Goal: Task Accomplishment & Management: Use online tool/utility

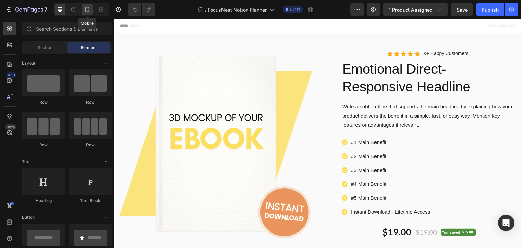
click at [86, 9] on icon at bounding box center [87, 9] width 7 height 7
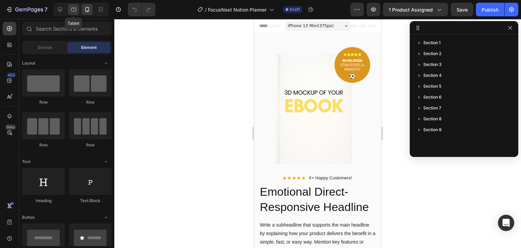
click at [77, 9] on div at bounding box center [73, 9] width 11 height 11
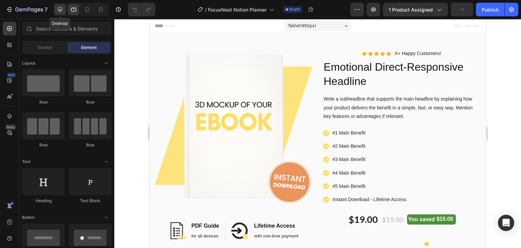
click at [64, 10] on div at bounding box center [60, 9] width 11 height 11
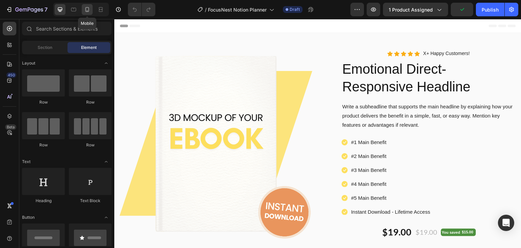
click at [84, 11] on icon at bounding box center [87, 9] width 7 height 7
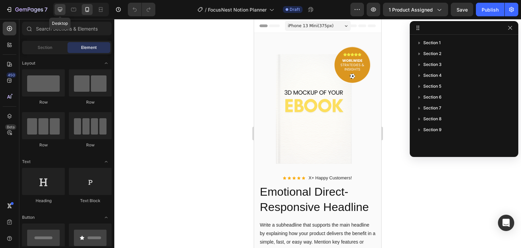
click at [63, 10] on div at bounding box center [60, 9] width 11 height 11
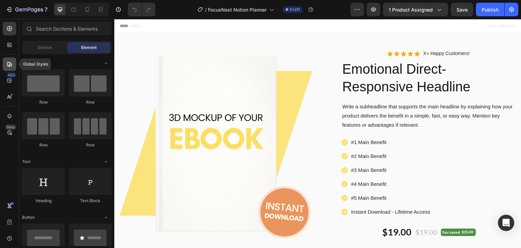
click at [10, 64] on icon at bounding box center [9, 64] width 5 height 5
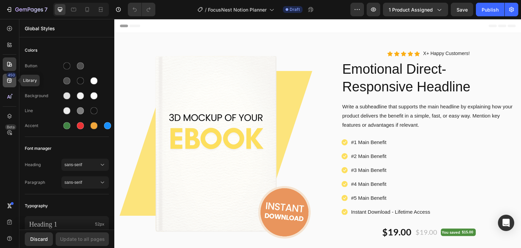
click at [10, 75] on div "450" at bounding box center [11, 74] width 10 height 5
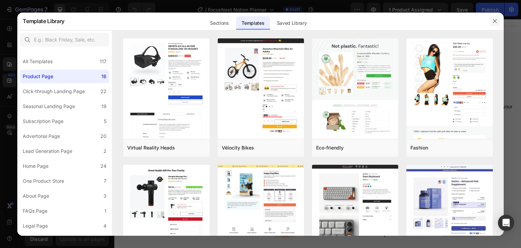
click at [492, 19] on button "button" at bounding box center [495, 21] width 11 height 11
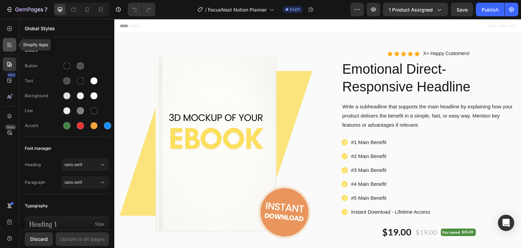
click at [11, 48] on icon at bounding box center [9, 44] width 7 height 7
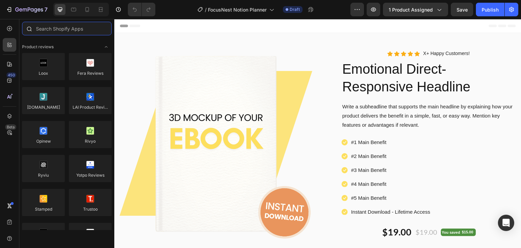
click at [46, 27] on input "text" at bounding box center [67, 29] width 90 height 14
click at [9, 64] on icon at bounding box center [9, 64] width 7 height 7
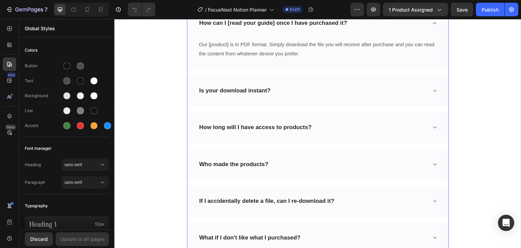
scroll to position [2359, 0]
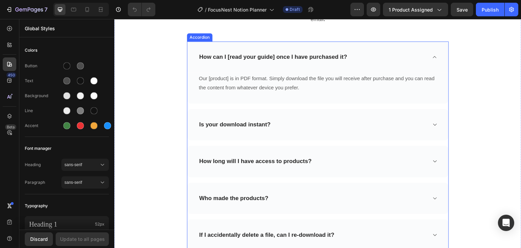
click at [434, 123] on icon at bounding box center [434, 124] width 5 height 5
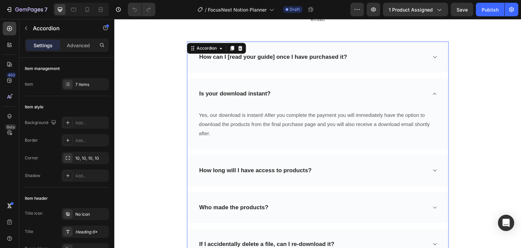
click at [432, 94] on icon at bounding box center [434, 93] width 5 height 5
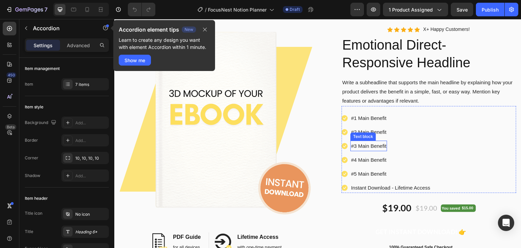
scroll to position [0, 0]
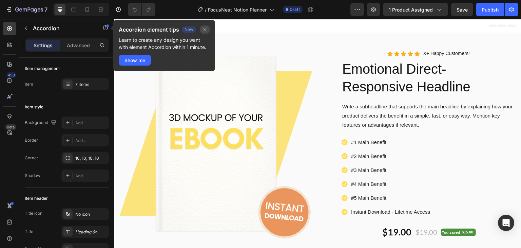
click at [209, 26] on button "button" at bounding box center [205, 29] width 10 height 8
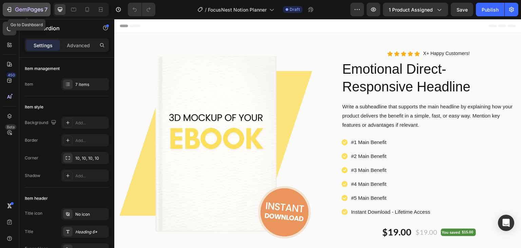
click at [14, 11] on div "7" at bounding box center [27, 9] width 42 height 8
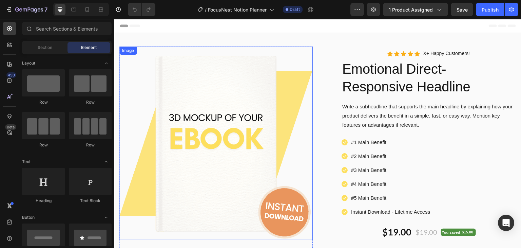
click at [218, 144] on img at bounding box center [215, 142] width 193 height 193
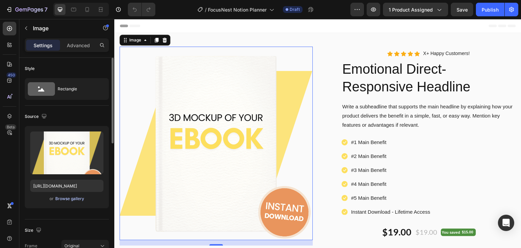
click at [63, 199] on div "Browse gallery" at bounding box center [69, 198] width 29 height 6
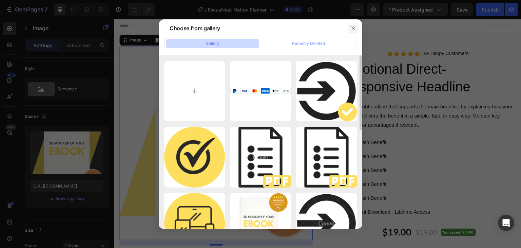
click at [355, 26] on icon "button" at bounding box center [353, 27] width 5 height 5
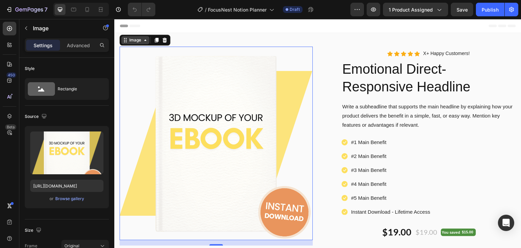
click at [143, 41] on icon at bounding box center [145, 39] width 5 height 5
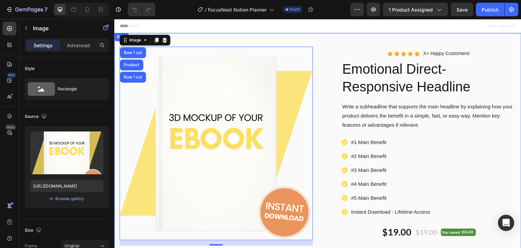
click at [187, 37] on div "Image Row 1 col Product Row 1 col 16 Image PDF Guide Heading for all devices Te…" at bounding box center [317, 190] width 407 height 314
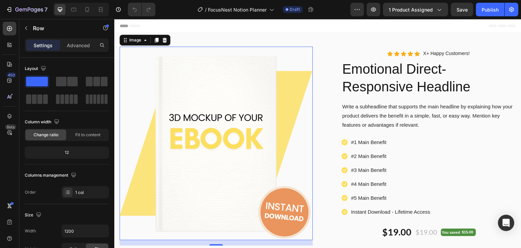
click at [167, 109] on img at bounding box center [215, 142] width 193 height 193
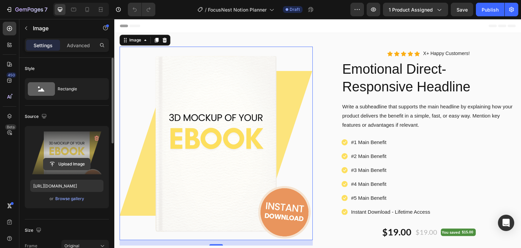
click at [66, 165] on input "file" at bounding box center [66, 164] width 47 height 12
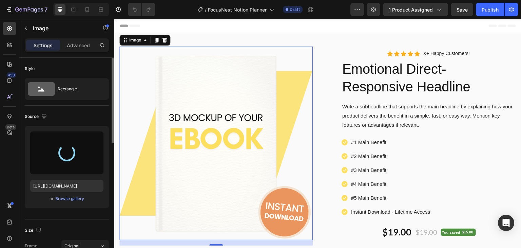
type input "[URL][DOMAIN_NAME]"
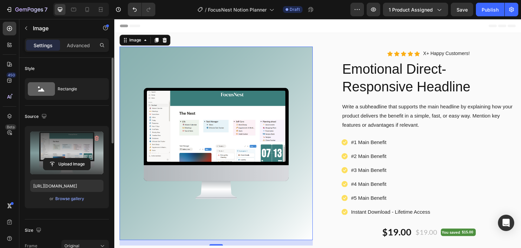
click at [227, 25] on div "Header" at bounding box center [318, 26] width 396 height 14
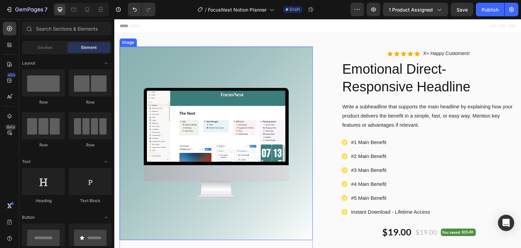
scroll to position [34, 0]
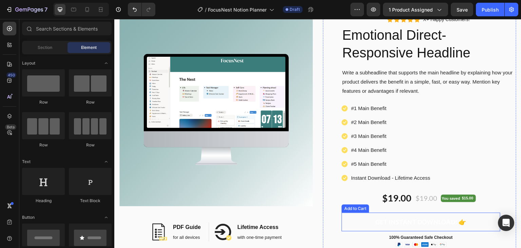
click at [359, 220] on button "GET INSTANT DOWNLOAD! 👉" at bounding box center [421, 221] width 159 height 19
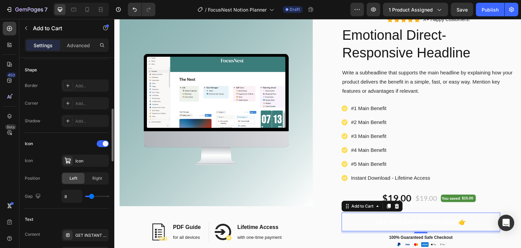
scroll to position [170, 0]
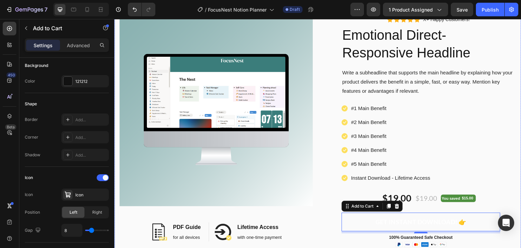
click at [515, 192] on div "Image Image PDF Guide Heading for all devices Text block Row Image Lifetime Acc…" at bounding box center [317, 158] width 407 height 319
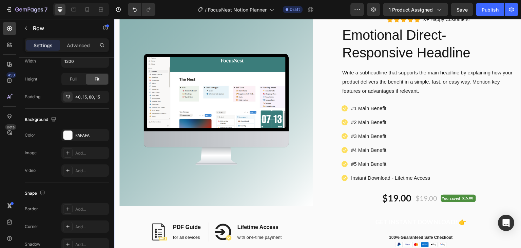
scroll to position [0, 0]
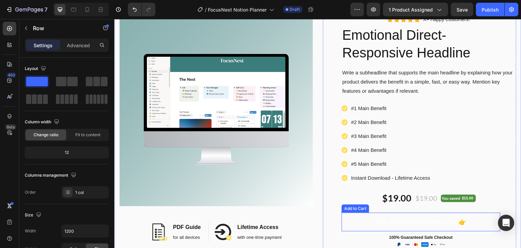
click at [352, 226] on button "GET INSTANT DOWNLOAD! 👉" at bounding box center [421, 221] width 159 height 19
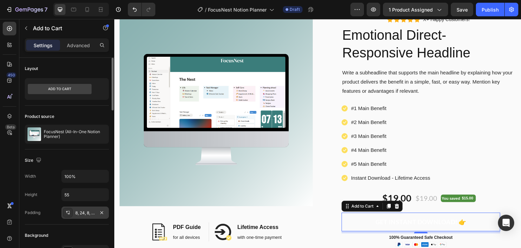
scroll to position [102, 0]
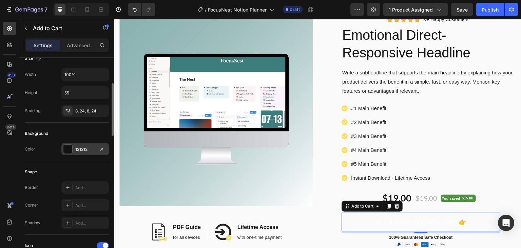
click at [79, 147] on div "121212" at bounding box center [85, 149] width 20 height 6
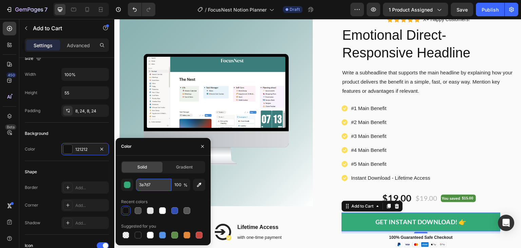
type input "3a7d7c"
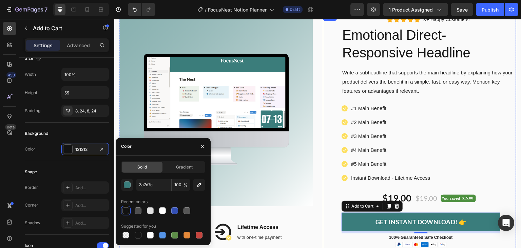
click at [324, 212] on div "Icon Icon Icon Icon Icon Icon List Hoz X+ Happy Customers! Text block Row Emoti…" at bounding box center [419, 152] width 193 height 278
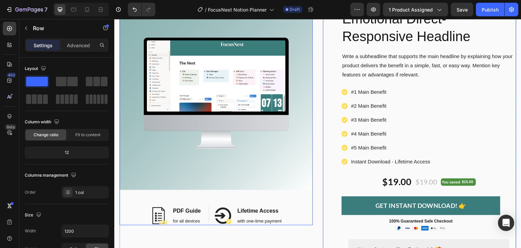
scroll to position [34, 0]
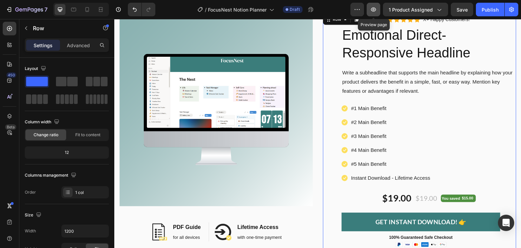
click at [374, 7] on icon "button" at bounding box center [373, 9] width 5 height 4
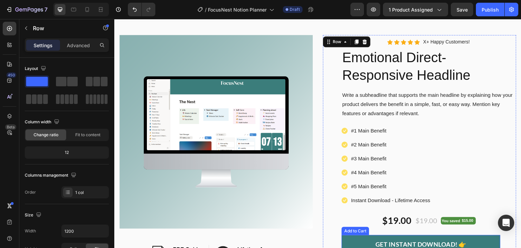
scroll to position [0, 0]
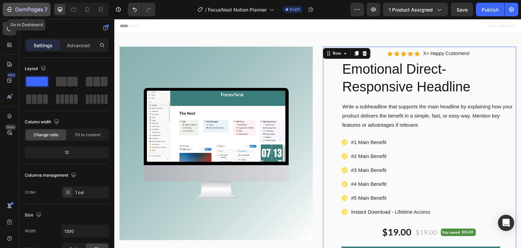
click at [23, 7] on icon "button" at bounding box center [29, 10] width 28 height 6
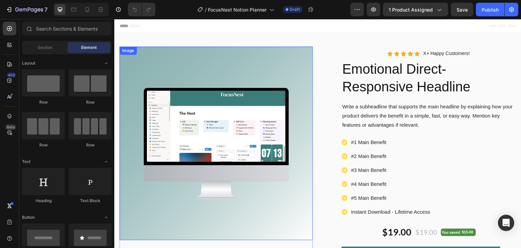
click at [177, 62] on img at bounding box center [215, 142] width 193 height 193
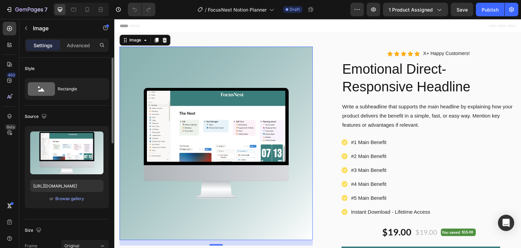
scroll to position [102, 0]
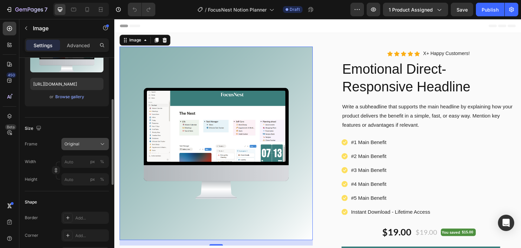
click at [100, 144] on icon at bounding box center [102, 143] width 7 height 7
click at [95, 124] on div "Size" at bounding box center [67, 128] width 84 height 11
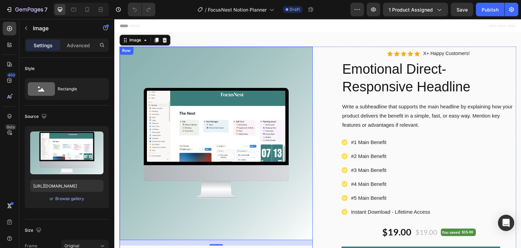
scroll to position [136, 0]
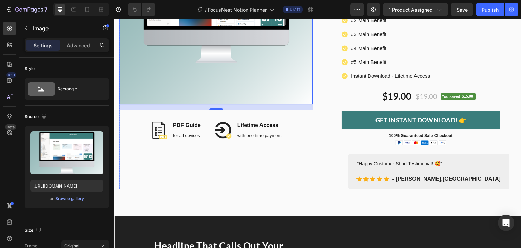
click at [219, 147] on div "Image 16 Image PDF Guide Heading for all devices Text block Row Image Lifetime …" at bounding box center [215, 50] width 193 height 278
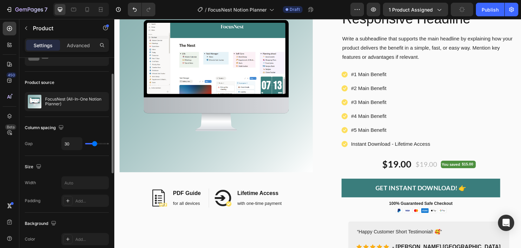
scroll to position [0, 0]
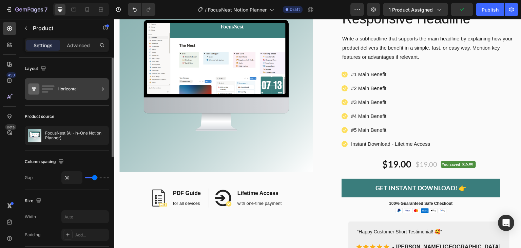
click at [57, 90] on div "Horizontal" at bounding box center [67, 89] width 84 height 22
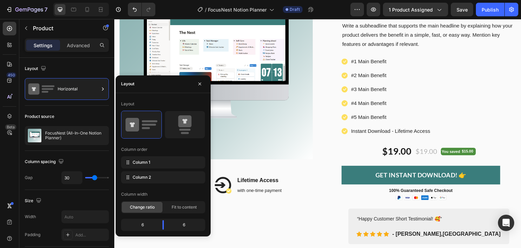
scroll to position [34, 0]
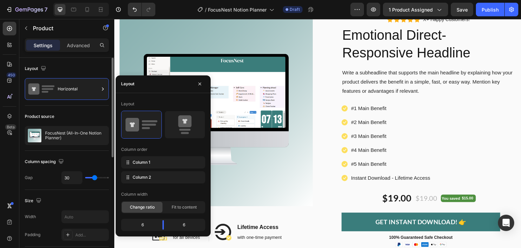
click at [99, 114] on div "Product source" at bounding box center [67, 116] width 84 height 11
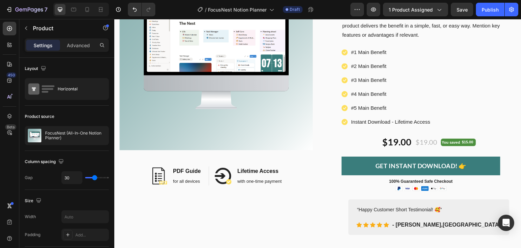
scroll to position [102, 0]
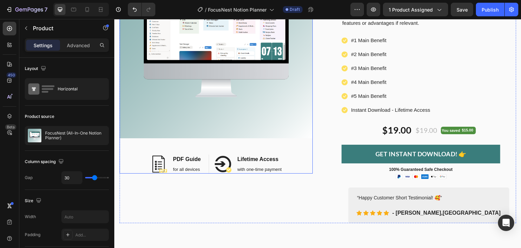
click at [145, 146] on div "Image Image PDF Guide Heading for all devices Text block Row Image Lifetime Acc…" at bounding box center [215, 59] width 193 height 229
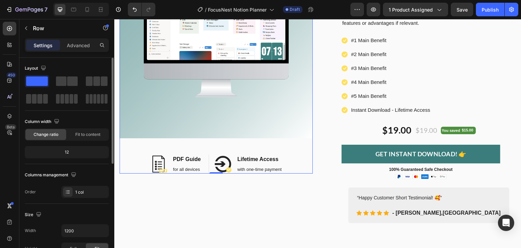
scroll to position [0, 0]
click at [27, 23] on button "button" at bounding box center [26, 28] width 11 height 11
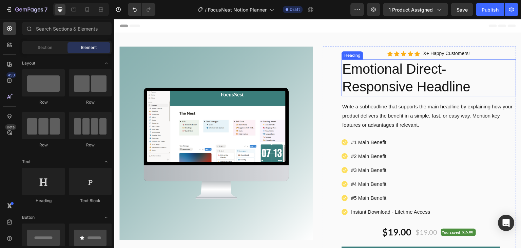
click at [400, 76] on h2 "Emotional Direct-Responsive Headline" at bounding box center [429, 77] width 175 height 37
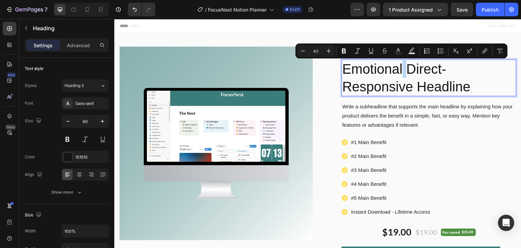
click at [447, 83] on p "Emotional Direct-Responsive Headline" at bounding box center [428, 77] width 173 height 35
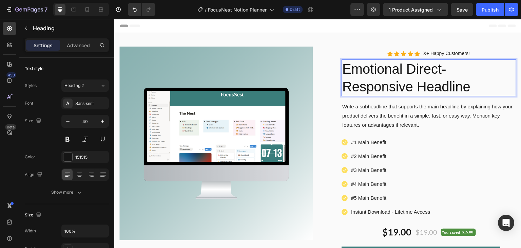
click at [466, 85] on p "Emotional Direct-Responsive Headline" at bounding box center [428, 77] width 173 height 35
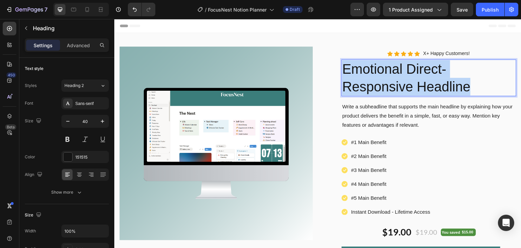
drag, startPoint x: 473, startPoint y: 88, endPoint x: 344, endPoint y: 70, distance: 130.2
click at [344, 70] on p "Emotional Direct-Responsive Headline" at bounding box center [428, 77] width 173 height 35
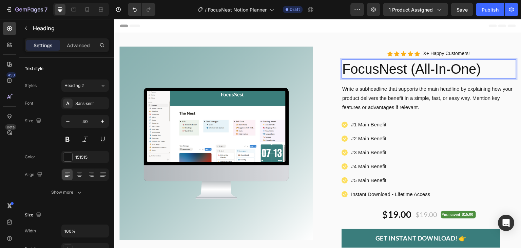
click at [475, 71] on p "FocusNest (All-In-One)" at bounding box center [428, 69] width 173 height 18
click at [374, 121] on p "#1 Main Benefit" at bounding box center [368, 124] width 35 height 9
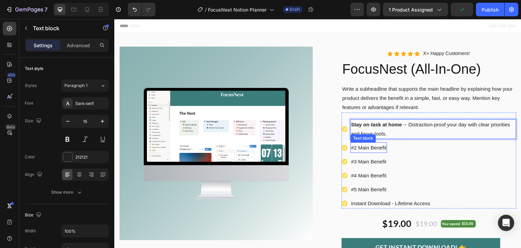
click at [377, 147] on p "#2 Main Benefit" at bounding box center [368, 147] width 35 height 9
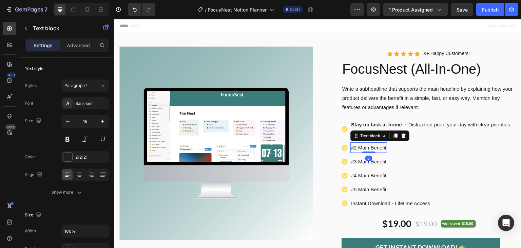
click at [381, 147] on p "#2 Main Benefit" at bounding box center [368, 147] width 35 height 9
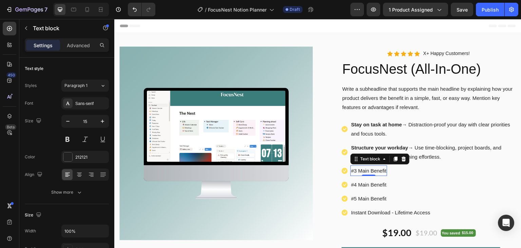
click at [374, 171] on p "#3 Main Benefit" at bounding box center [368, 170] width 35 height 9
click at [375, 172] on p "#3 Main Benefit" at bounding box center [368, 170] width 35 height 9
click at [381, 170] on p "#3 Main Benefit" at bounding box center [368, 170] width 35 height 9
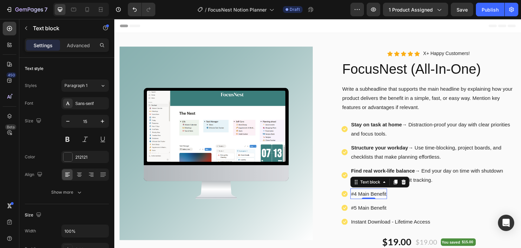
click at [361, 193] on p "#4 Main Benefit" at bounding box center [368, 193] width 35 height 9
click at [376, 192] on p "#4 Main Benefit" at bounding box center [368, 193] width 35 height 9
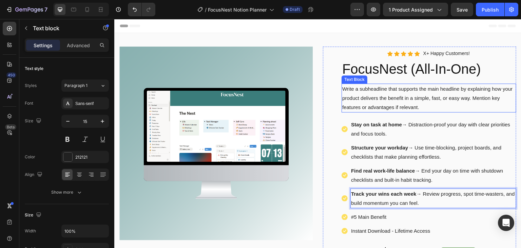
click at [395, 96] on p "Write a subheadline that supports the main headline by explaining how your prod…" at bounding box center [428, 97] width 173 height 27
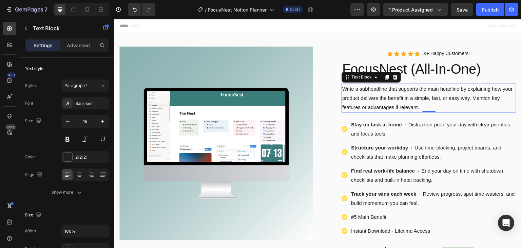
click at [395, 96] on p "Write a subheadline that supports the main headline by explaining how your prod…" at bounding box center [428, 97] width 173 height 27
click at [420, 107] on p "Write a subheadline that supports the main headline by explaining how your prod…" at bounding box center [428, 97] width 173 height 27
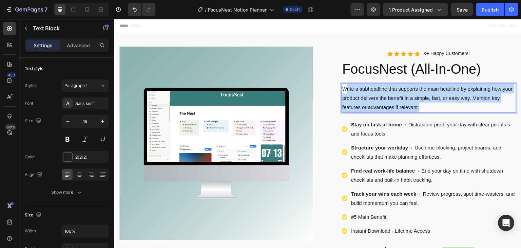
drag, startPoint x: 418, startPoint y: 106, endPoint x: 344, endPoint y: 87, distance: 76.6
click at [344, 87] on p "Write a subheadline that supports the main headline by explaining how your prod…" at bounding box center [428, 97] width 173 height 27
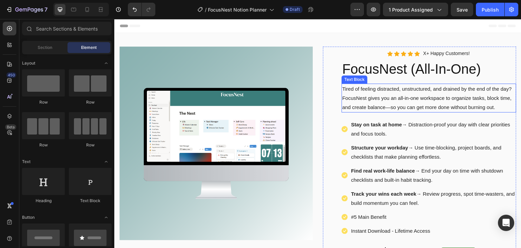
click at [493, 108] on p "Tired of feeling distracted, unstructured, and drained by the end of the day? F…" at bounding box center [428, 97] width 173 height 27
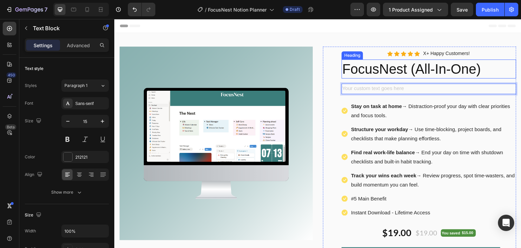
click at [474, 69] on p "FocusNest (All-In-One)" at bounding box center [428, 69] width 173 height 18
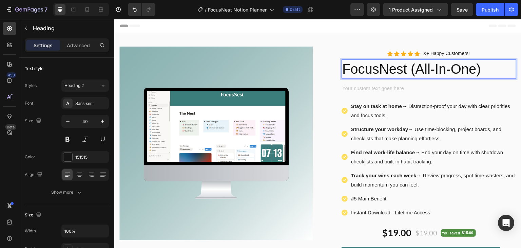
click at [475, 69] on p "FocusNest (All-In-One)" at bounding box center [428, 69] width 173 height 18
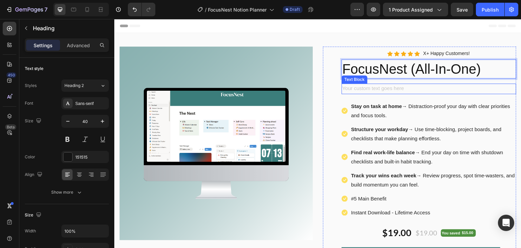
click at [391, 90] on div "Rich Text Editor. Editing area: main" at bounding box center [429, 88] width 175 height 11
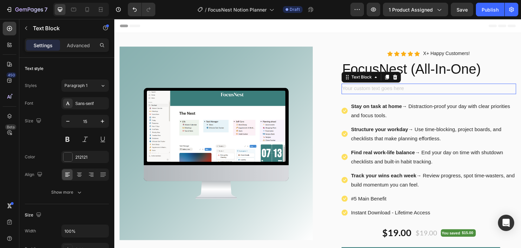
click at [391, 90] on div "Rich Text Editor. Editing area: main" at bounding box center [429, 88] width 175 height 11
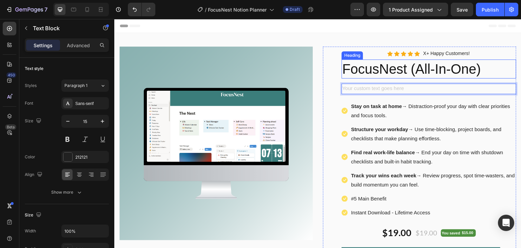
click at [463, 68] on p "FocusNest (All-In-One)" at bounding box center [428, 69] width 173 height 18
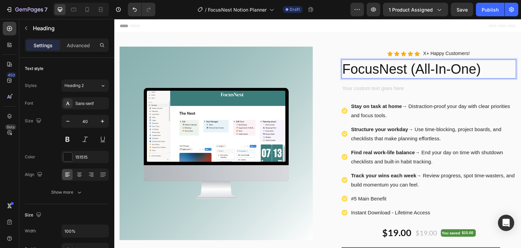
click at [437, 71] on p "FocusNest (All-In-One)" at bounding box center [428, 69] width 173 height 18
click at [474, 70] on p "FocusNest (All-In-One)" at bounding box center [428, 69] width 173 height 18
click at [66, 121] on icon "button" at bounding box center [67, 121] width 7 height 7
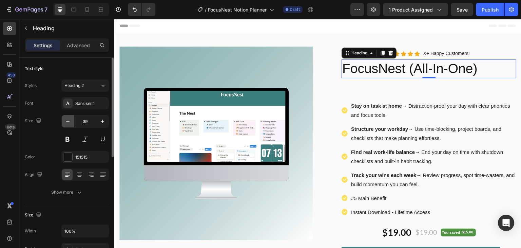
click at [66, 121] on icon "button" at bounding box center [67, 121] width 7 height 7
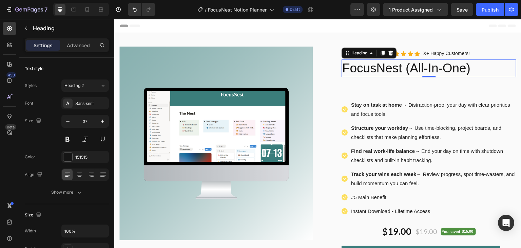
click at [464, 71] on p "FocusNest (All-In-One)" at bounding box center [428, 68] width 173 height 16
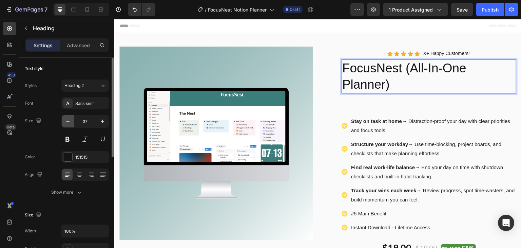
click at [67, 124] on icon "button" at bounding box center [67, 121] width 7 height 7
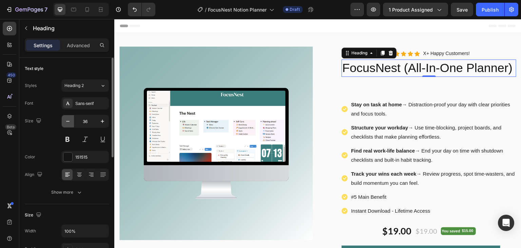
click at [67, 124] on icon "button" at bounding box center [67, 121] width 7 height 7
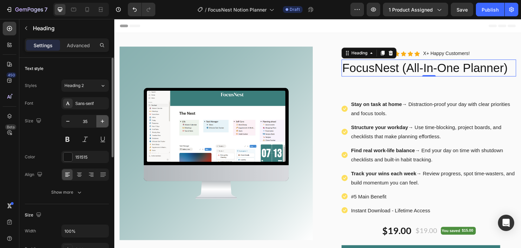
click at [102, 123] on icon "button" at bounding box center [102, 121] width 7 height 7
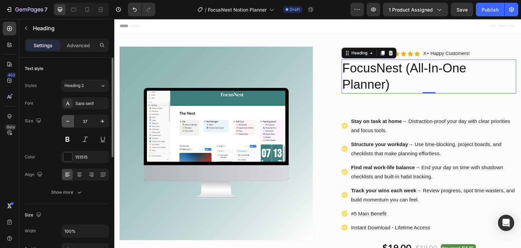
click at [68, 123] on icon "button" at bounding box center [67, 121] width 7 height 7
type input "36"
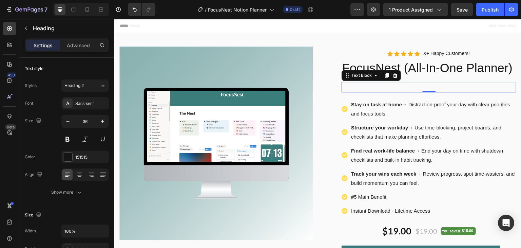
click at [377, 86] on p "Rich Text Editor. Editing area: main" at bounding box center [428, 86] width 173 height 9
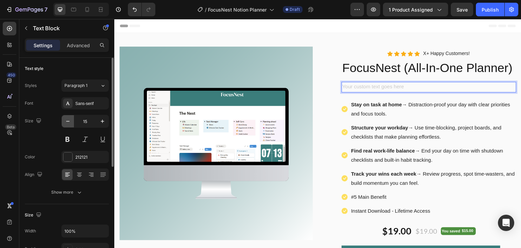
click at [65, 124] on icon "button" at bounding box center [67, 121] width 7 height 7
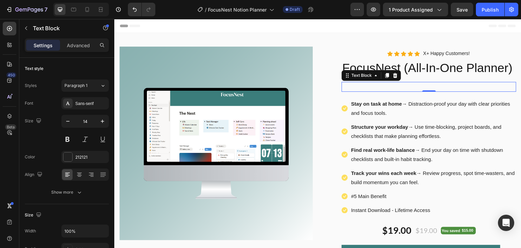
click at [360, 87] on div "Rich Text Editor. Editing area: main" at bounding box center [429, 87] width 175 height 10
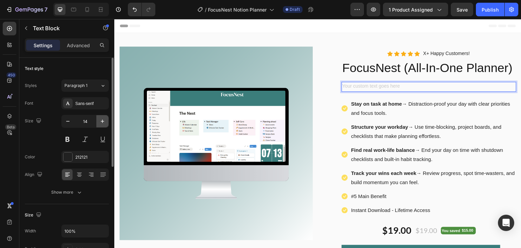
click at [98, 119] on button "button" at bounding box center [102, 121] width 12 height 12
type input "15"
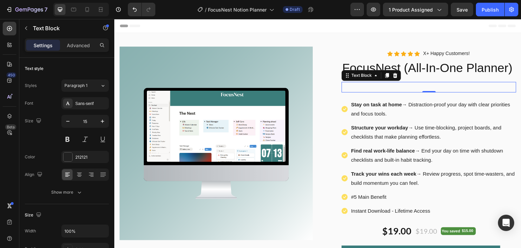
click at [371, 87] on div "Rich Text Editor. Editing area: main" at bounding box center [429, 87] width 175 height 11
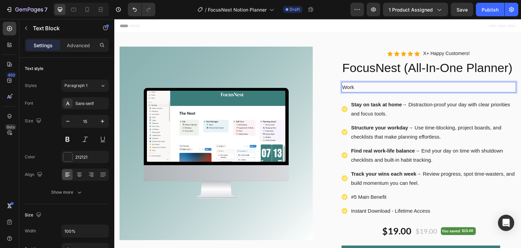
click at [372, 86] on p "Work" at bounding box center [428, 86] width 173 height 9
click at [70, 142] on button at bounding box center [67, 139] width 12 height 12
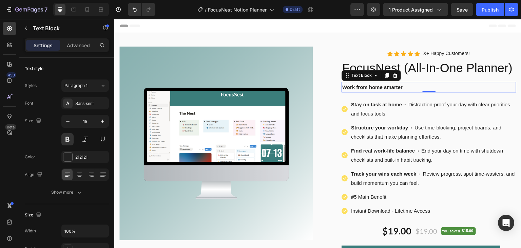
click at [395, 86] on p "Work from home smarter" at bounding box center [428, 86] width 173 height 9
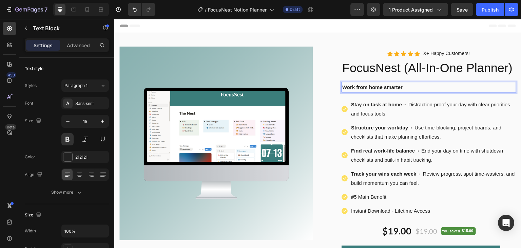
click at [403, 87] on p "Work from home smarter" at bounding box center [428, 86] width 173 height 9
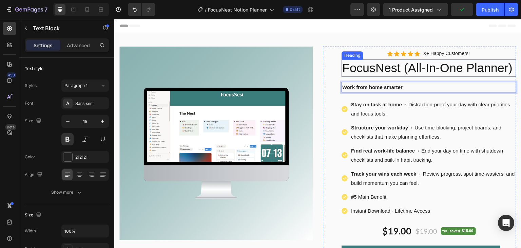
click at [416, 71] on p "FocusNest (All-In-One Planner)" at bounding box center [428, 68] width 173 height 16
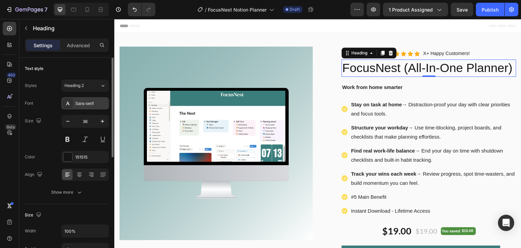
click at [87, 99] on div "Sans-serif" at bounding box center [85, 103] width 48 height 12
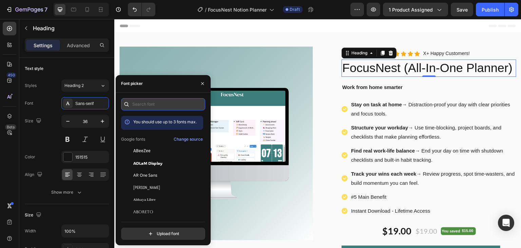
click at [159, 106] on input "text" at bounding box center [163, 104] width 84 height 12
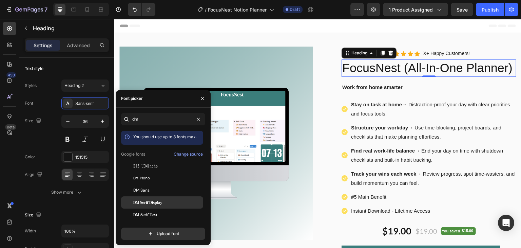
type input "dm"
click at [154, 203] on span "DM Serif Display" at bounding box center [147, 202] width 29 height 6
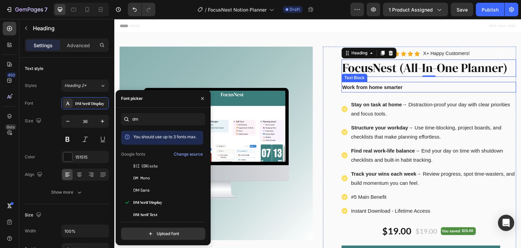
click at [375, 85] on p "Work from home smarter" at bounding box center [428, 86] width 173 height 9
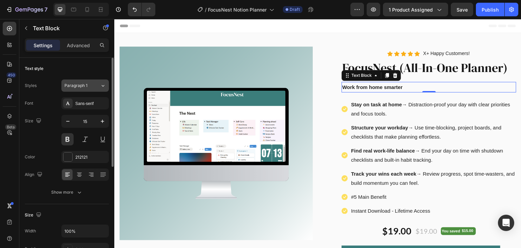
click at [82, 88] on span "Paragraph 1" at bounding box center [75, 85] width 23 height 6
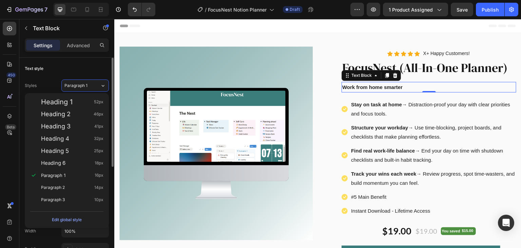
click at [52, 70] on div "Text style" at bounding box center [67, 68] width 84 height 11
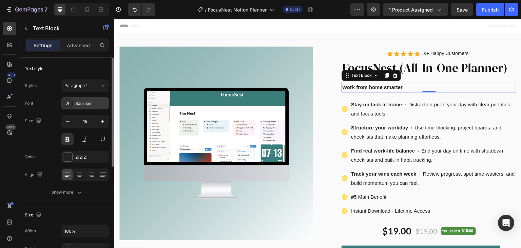
click at [81, 101] on div "Sans-serif" at bounding box center [91, 103] width 32 height 6
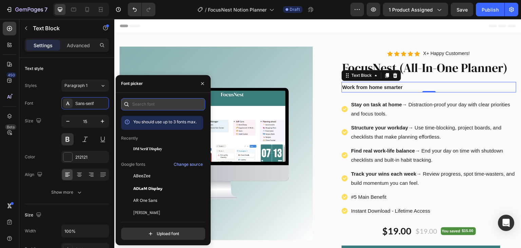
click at [148, 106] on input "text" at bounding box center [163, 104] width 84 height 12
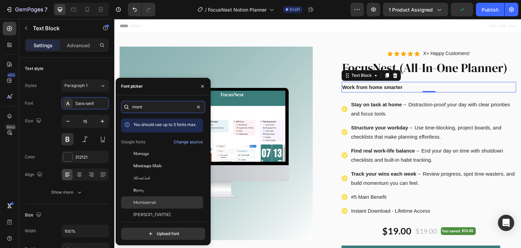
type input "mont"
click at [149, 204] on span "Montserrat" at bounding box center [144, 202] width 23 height 6
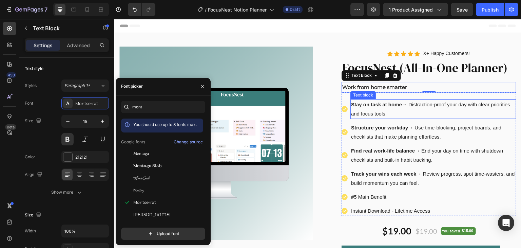
click at [387, 115] on p "Stay on task at home → Distraction-proof your day with clear priorities and foc…" at bounding box center [433, 109] width 165 height 18
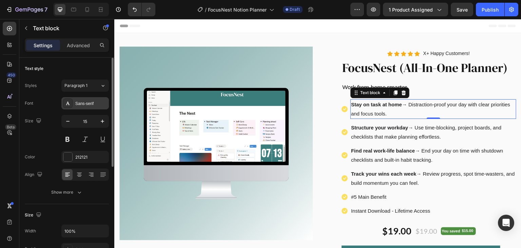
click at [78, 105] on div "Sans-serif" at bounding box center [91, 103] width 32 height 6
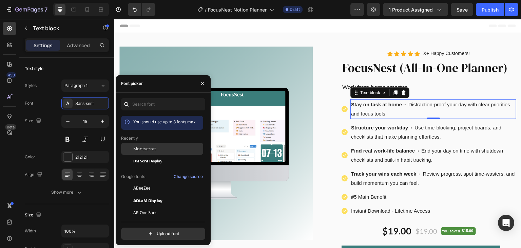
click at [144, 148] on span "Montserrat" at bounding box center [144, 149] width 23 height 6
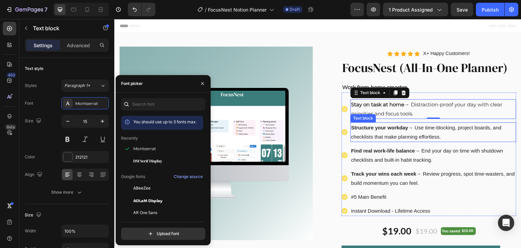
click at [412, 128] on p "Structure your workday → Use time-blocking, project boards, and checklists that…" at bounding box center [433, 132] width 165 height 18
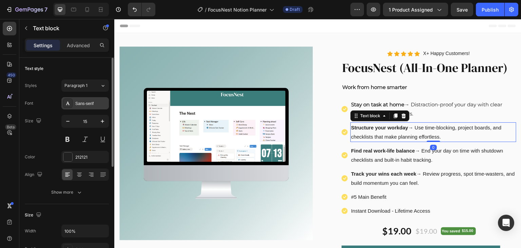
click at [91, 105] on div "Sans-serif" at bounding box center [91, 103] width 32 height 6
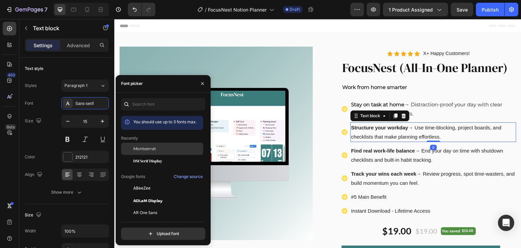
click at [135, 149] on span "Montserrat" at bounding box center [144, 149] width 23 height 6
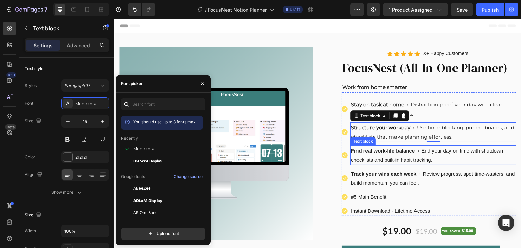
click at [377, 157] on p "Find real work-life balance → End your day on time with shutdown checklists and…" at bounding box center [433, 155] width 165 height 18
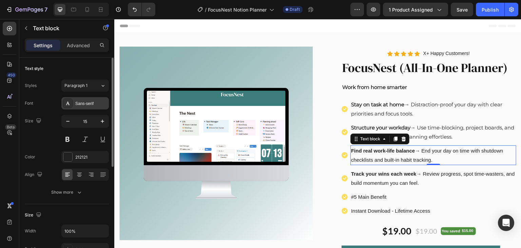
click at [85, 103] on div "Sans-serif" at bounding box center [91, 103] width 32 height 6
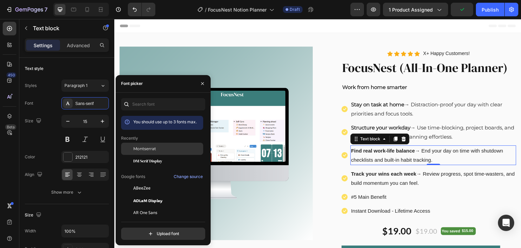
click at [148, 148] on span "Montserrat" at bounding box center [144, 149] width 23 height 6
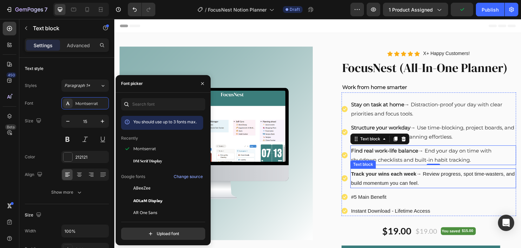
click at [380, 174] on strong "Track your wins each week" at bounding box center [383, 174] width 65 height 6
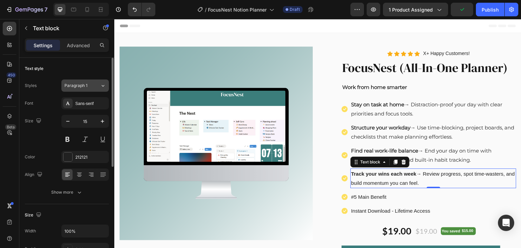
click at [81, 86] on span "Paragraph 1" at bounding box center [75, 85] width 23 height 6
click at [81, 69] on div "Text style" at bounding box center [67, 68] width 84 height 11
click at [88, 106] on div "Sans-serif" at bounding box center [85, 103] width 48 height 12
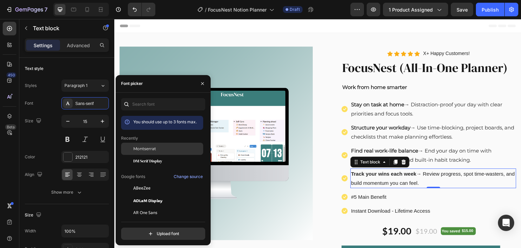
click at [153, 194] on div "Montserrat" at bounding box center [162, 200] width 82 height 12
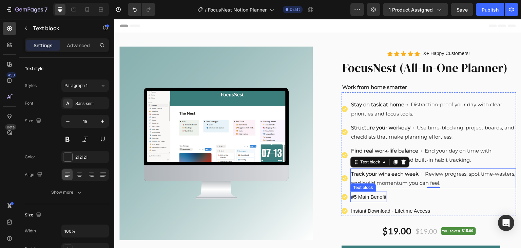
click at [369, 196] on p "#5 Main Benefit" at bounding box center [368, 196] width 35 height 9
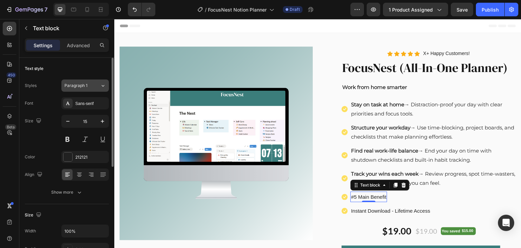
click at [86, 91] on button "Paragraph 1" at bounding box center [85, 85] width 48 height 12
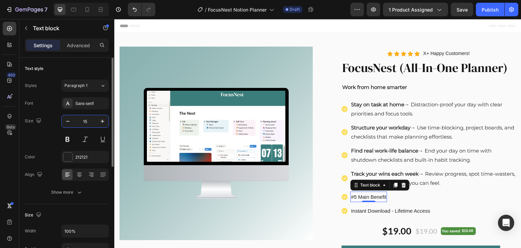
click at [88, 116] on input "15" at bounding box center [85, 121] width 22 height 12
click at [45, 142] on div "Size 15" at bounding box center [67, 130] width 84 height 31
click at [97, 97] on div "Sans-serif" at bounding box center [85, 103] width 48 height 12
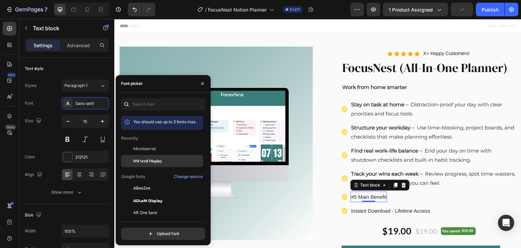
click at [150, 163] on span "DM Serif Display" at bounding box center [147, 161] width 29 height 6
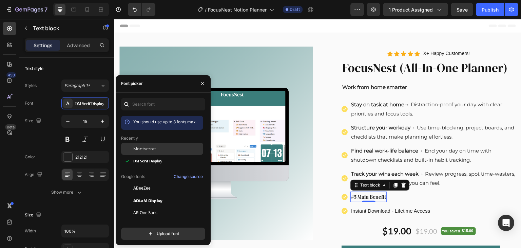
click at [153, 147] on span "Montserrat" at bounding box center [144, 149] width 23 height 6
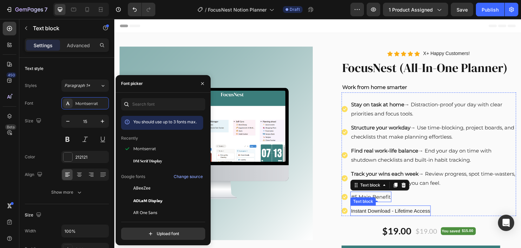
click at [396, 211] on p "Instant Download - Lifetime Access" at bounding box center [390, 210] width 79 height 9
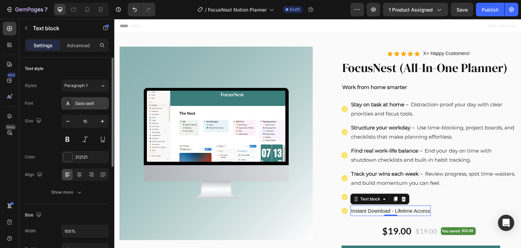
click at [81, 105] on div "Sans-serif" at bounding box center [91, 103] width 32 height 6
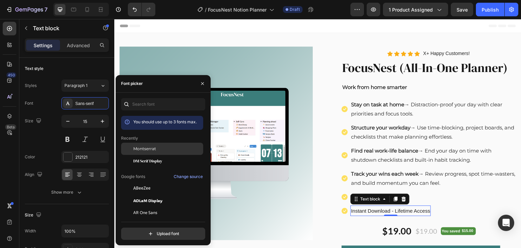
click at [146, 149] on span "Montserrat" at bounding box center [144, 149] width 23 height 6
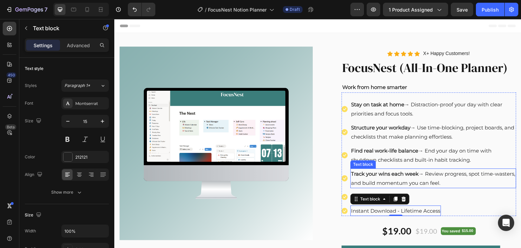
click at [430, 180] on p "Track your wins each week → Review progress, spot time-wasters, and build momen…" at bounding box center [433, 178] width 165 height 18
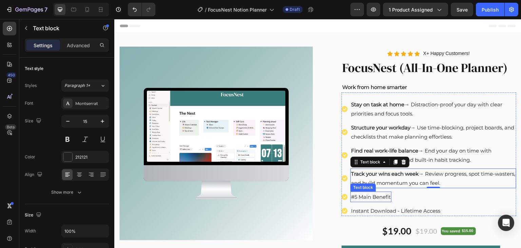
click at [387, 198] on p "#5 Main Benefit" at bounding box center [371, 196] width 40 height 9
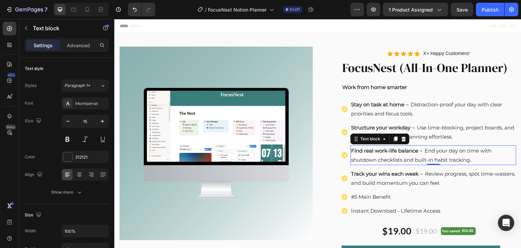
click at [407, 161] on p "Find real work-life balance → End your day on time with shutdown checklists and…" at bounding box center [433, 155] width 165 height 18
click at [423, 129] on p "Structure your workday → Use time-blocking, project boards, and checklists that…" at bounding box center [433, 132] width 165 height 18
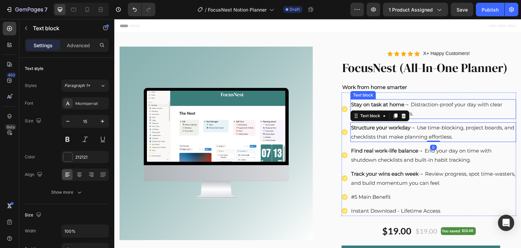
click at [422, 106] on p "Stay on task at home → Distraction-proof your day with clear priorities and foc…" at bounding box center [433, 109] width 165 height 18
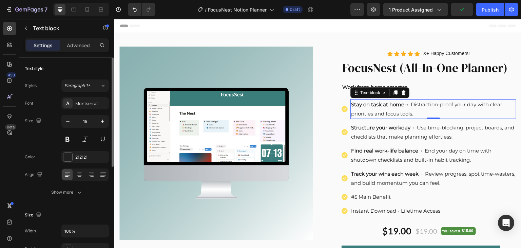
click at [100, 66] on div "Text style" at bounding box center [67, 68] width 84 height 11
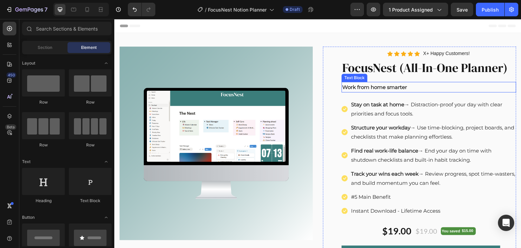
click at [382, 85] on p "Work from home smarter" at bounding box center [428, 86] width 173 height 9
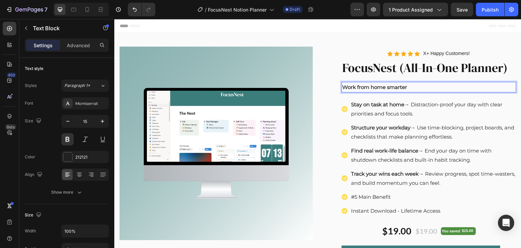
click at [384, 87] on p "Work from home smarter" at bounding box center [428, 86] width 173 height 9
drag, startPoint x: 478, startPoint y: 88, endPoint x: 349, endPoint y: 89, distance: 128.6
click at [349, 89] on p "Work smarter from home with a system built for focus" at bounding box center [428, 86] width 173 height 9
click at [342, 89] on p "a Simple System to Stay Focused Working From Home" at bounding box center [428, 86] width 173 height 9
click at [426, 87] on p "A Simple System to Stay Focused Working From Home" at bounding box center [428, 86] width 173 height 9
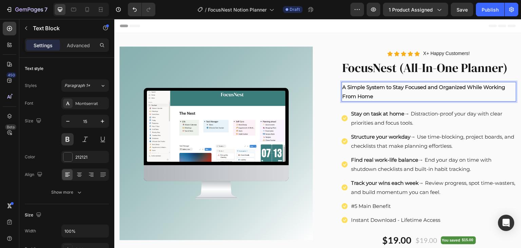
click at [343, 97] on p "A Simple System to Stay Focused and Organized While Working From Home" at bounding box center [428, 91] width 173 height 18
click at [386, 87] on p "A Simple System to Stay Focused and Organized While Working From Home" at bounding box center [428, 91] width 173 height 18
click at [430, 88] on p "A Simple System To Stay Focused and Organized While Working From Home" at bounding box center [428, 91] width 173 height 18
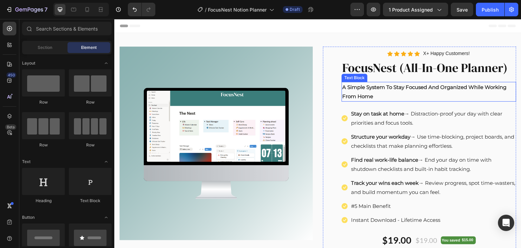
click at [342, 90] on p "A Simple System To Stay Focused And Organized While Working From Home" at bounding box center [428, 91] width 173 height 18
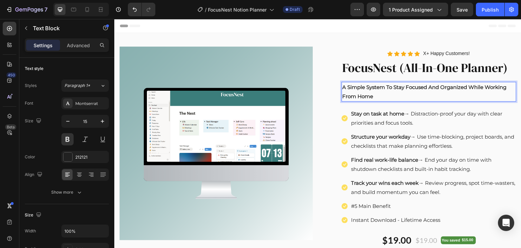
click at [343, 87] on p "A Simple System To Stay Focused And Organized While Working From Home" at bounding box center [428, 91] width 173 height 18
click at [352, 35] on div "Image Image PDF Guide Heading for all devices Text block Row Image Lifetime Acc…" at bounding box center [317, 196] width 407 height 327
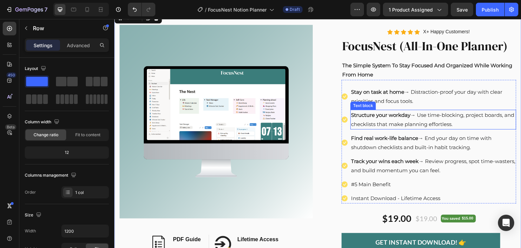
scroll to position [34, 0]
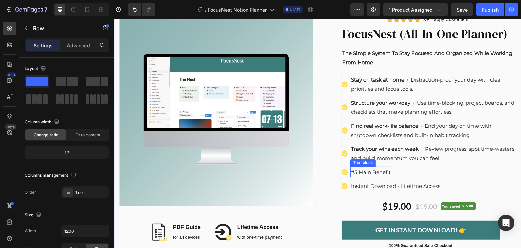
click at [369, 174] on p "#5 Main Benefit" at bounding box center [371, 171] width 40 height 9
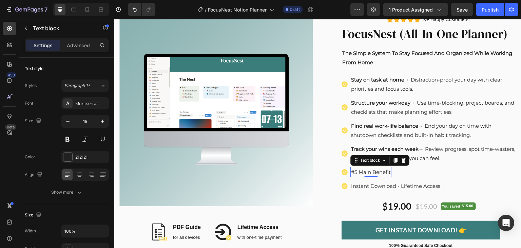
click at [369, 174] on p "#5 Main Benefit" at bounding box center [371, 171] width 40 height 9
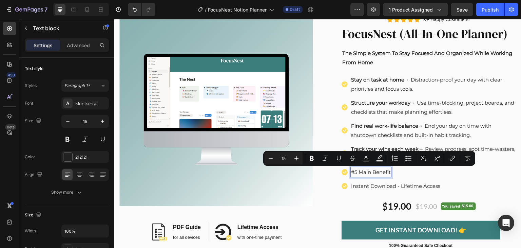
click at [385, 170] on p "#5 Main Benefit" at bounding box center [371, 171] width 40 height 9
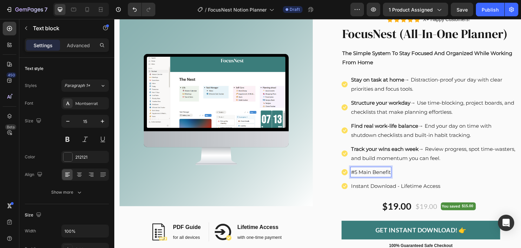
click at [388, 172] on p "#5 Main Benefit" at bounding box center [371, 171] width 40 height 9
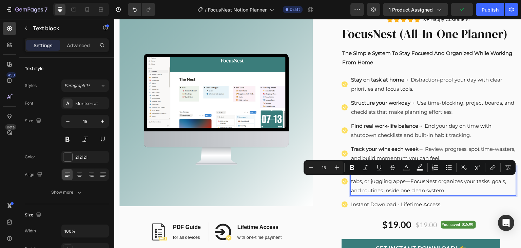
drag, startPoint x: 460, startPoint y: 190, endPoint x: 426, endPoint y: 180, distance: 35.9
click at [426, 180] on p "Keep everything in one place → No more scattered notes, endless tabs, or juggli…" at bounding box center [433, 180] width 165 height 27
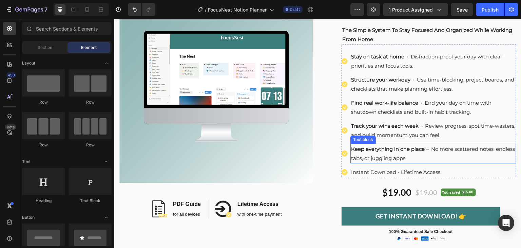
scroll to position [68, 0]
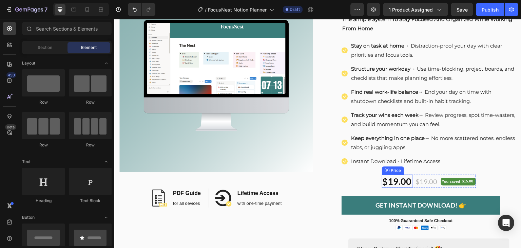
click at [397, 181] on div "$19.00" at bounding box center [397, 180] width 31 height 13
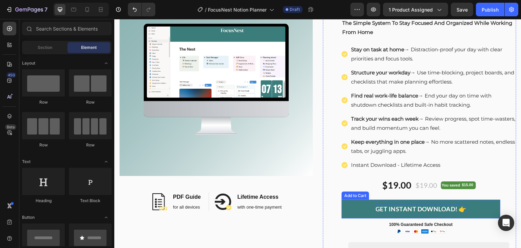
scroll to position [98, 0]
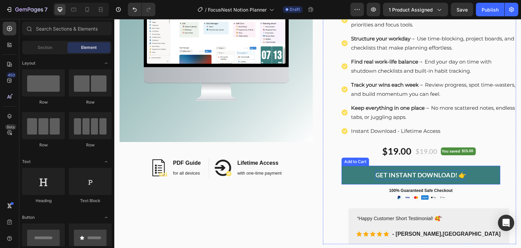
click at [415, 173] on div "GET INSTANT DOWNLOAD! 👉" at bounding box center [421, 175] width 91 height 10
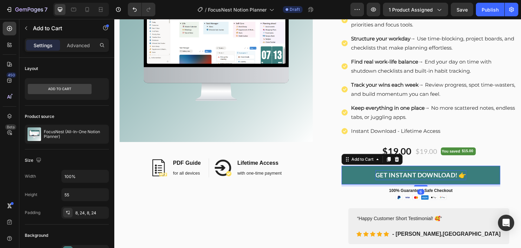
click at [445, 173] on div "GET INSTANT DOWNLOAD! 👉" at bounding box center [421, 175] width 91 height 10
click at [445, 173] on p "GET INSTANT DOWNLOAD! 👉" at bounding box center [421, 175] width 91 height 10
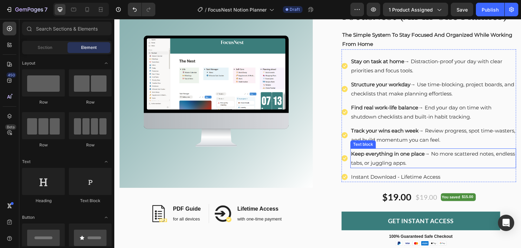
scroll to position [68, 0]
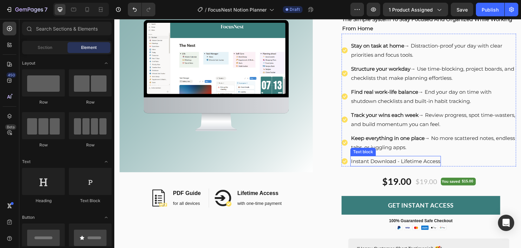
click at [396, 161] on p "Instant Download - Lifetime Access" at bounding box center [395, 160] width 89 height 9
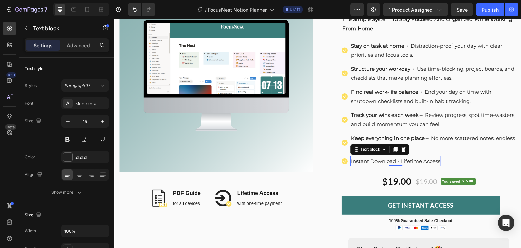
click at [396, 161] on p "Instant Download - Lifetime Access" at bounding box center [395, 160] width 89 height 9
click at [401, 160] on p "Instant Download - Lifetime Access" at bounding box center [395, 160] width 89 height 9
click at [438, 161] on p "Instant Download - Lifetime Access" at bounding box center [395, 160] width 89 height 9
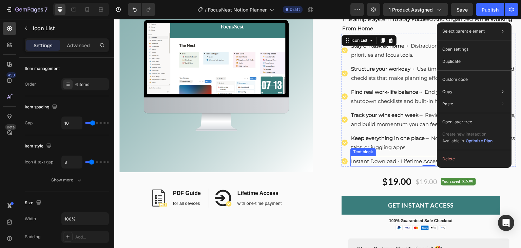
click at [412, 160] on p "Instant Download - Lifetime Acces" at bounding box center [394, 160] width 87 height 9
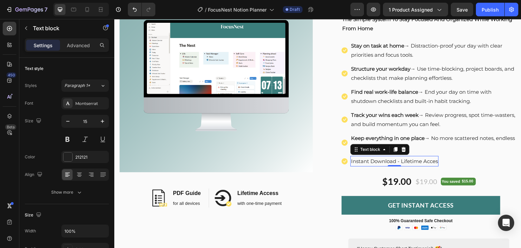
click at [436, 160] on div "Instant Download - Lifetime Acces" at bounding box center [395, 161] width 88 height 11
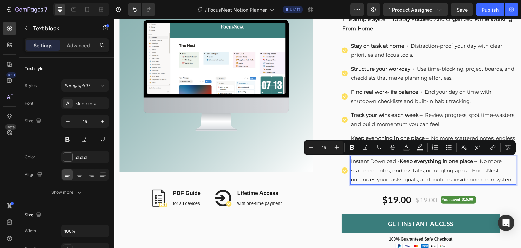
drag, startPoint x: 372, startPoint y: 189, endPoint x: 481, endPoint y: 159, distance: 113.0
click at [481, 159] on p "Instant Download - Keep everything in one place → No more scattered notes, endl…" at bounding box center [433, 169] width 165 height 27
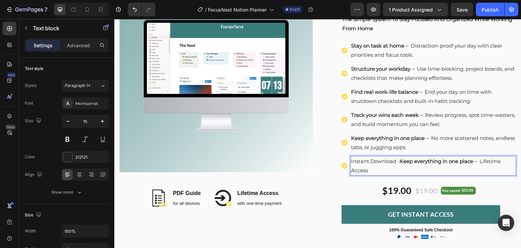
click at [400, 162] on strong "Keep everything in one place" at bounding box center [437, 161] width 74 height 6
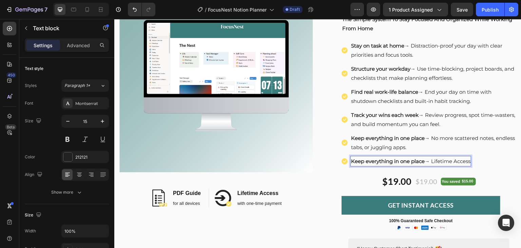
click at [422, 162] on strong "Keep everything in one place" at bounding box center [388, 161] width 74 height 6
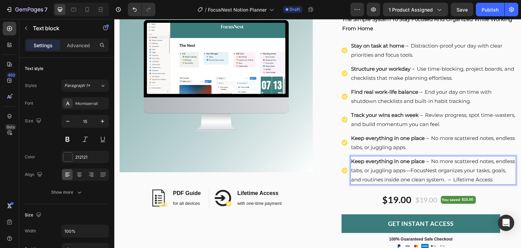
drag, startPoint x: 459, startPoint y: 180, endPoint x: 383, endPoint y: 169, distance: 76.5
click at [383, 169] on p "Keep everything in one place → No more scattered notes, endless tabs, or juggli…" at bounding box center [433, 169] width 165 height 27
click at [459, 179] on p "Keep everything in one place → No more scattered notes, endless tabs, or juggli…" at bounding box center [433, 169] width 165 height 27
drag, startPoint x: 459, startPoint y: 179, endPoint x: 426, endPoint y: 170, distance: 33.9
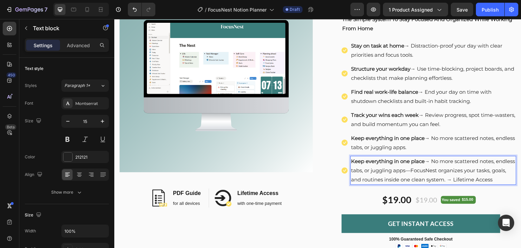
click at [426, 170] on p "Keep everything in one place → No more scattered notes, endless tabs, or juggli…" at bounding box center [433, 169] width 165 height 27
click at [460, 180] on p "Keep everything in one place → No more scattered notes, endless tabs, or juggli…" at bounding box center [433, 169] width 165 height 27
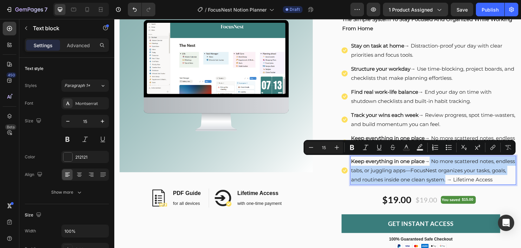
drag, startPoint x: 458, startPoint y: 179, endPoint x: 425, endPoint y: 162, distance: 38.1
click at [425, 162] on p "Keep everything in one place → No more scattered notes, endless tabs, or juggli…" at bounding box center [433, 169] width 165 height 27
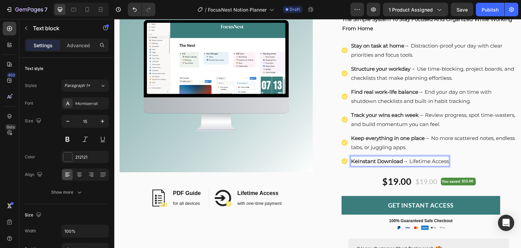
click at [356, 161] on strong "KeInstant Download" at bounding box center [377, 161] width 52 height 6
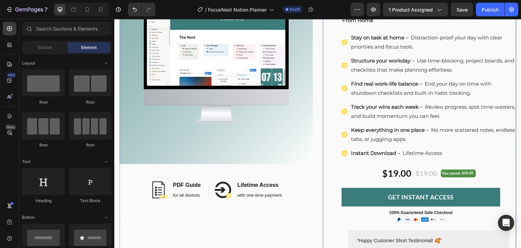
scroll to position [64, 0]
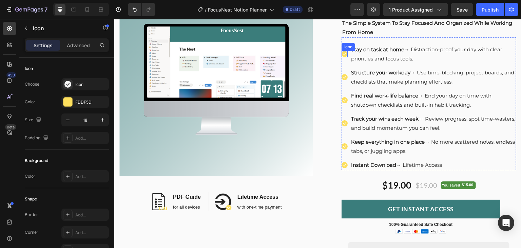
click at [342, 55] on div "Icon" at bounding box center [345, 54] width 6 height 6
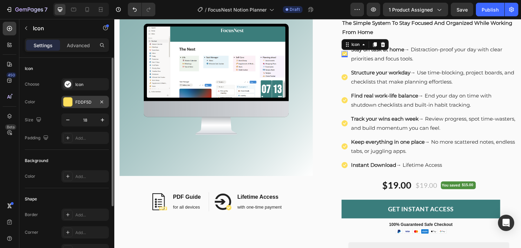
click at [86, 104] on div "FDDF5D" at bounding box center [85, 102] width 20 height 6
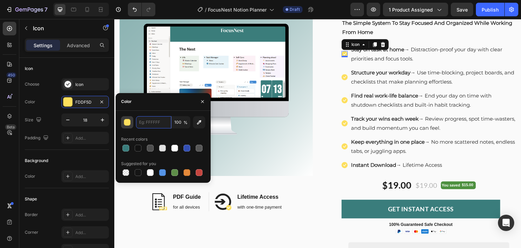
paste input "FFC857"
type input "FFC857"
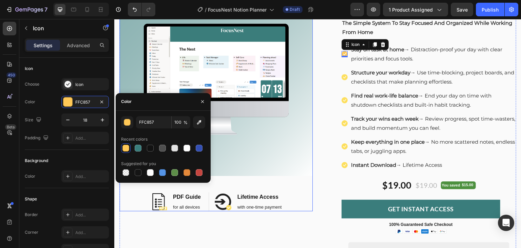
click at [310, 182] on div "Image Image PDF Guide Heading for all devices Text block Row Image Lifetime Acc…" at bounding box center [215, 96] width 193 height 229
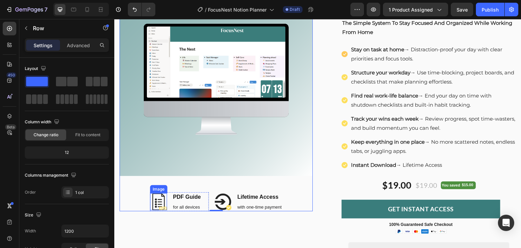
click at [162, 204] on img at bounding box center [158, 201] width 17 height 17
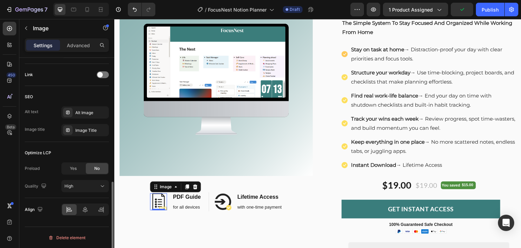
scroll to position [99, 0]
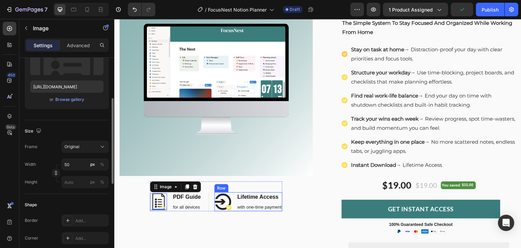
click at [231, 198] on div "Image Lifetime Access Heading with one-time payment Text block Row" at bounding box center [248, 201] width 68 height 19
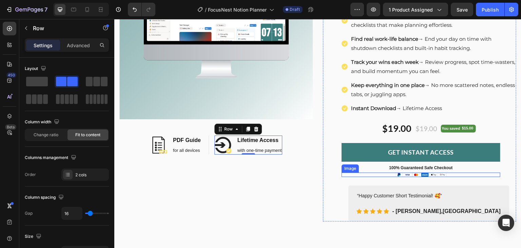
scroll to position [166, 0]
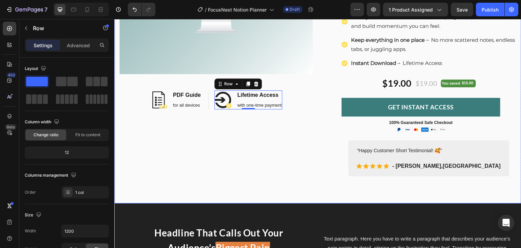
click at [198, 190] on div "Image Image PDF Guide Heading for all devices Text block Row Image Lifetime Acc…" at bounding box center [317, 35] width 407 height 336
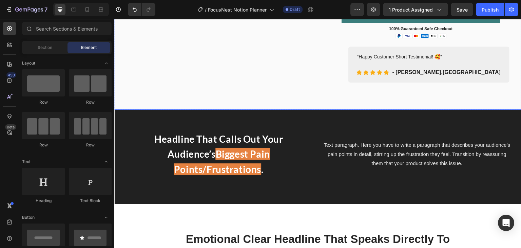
scroll to position [264, 0]
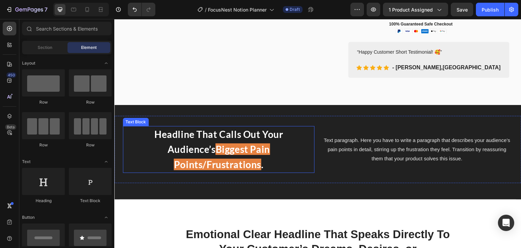
click at [292, 135] on p "Headline That Calls Out Your Audience’s Biggest Pain Points/Frustrations ." at bounding box center [219, 149] width 190 height 45
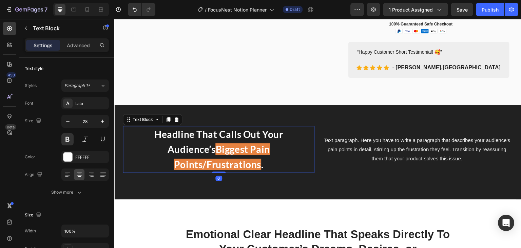
click at [292, 135] on p "Headline That Calls Out Your Audience’s Biggest Pain Points/Frustrations ." at bounding box center [219, 149] width 190 height 45
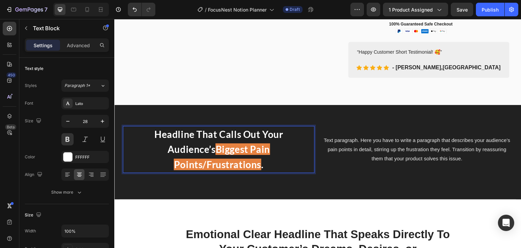
click at [149, 134] on p "Headline That Calls Out Your Audience’s Biggest Pain Points/Frustrations ." at bounding box center [219, 149] width 190 height 45
click at [131, 132] on p "Headline That Calls Out Your Audience’s Biggest Pain Points/Frustrations ." at bounding box center [219, 149] width 190 height 45
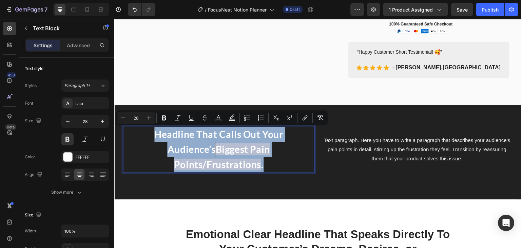
drag, startPoint x: 129, startPoint y: 132, endPoint x: 297, endPoint y: 150, distance: 168.2
click at [297, 150] on p "Headline That Calls Out Your Audience’s Biggest Pain Points/Frustrations ." at bounding box center [219, 149] width 190 height 45
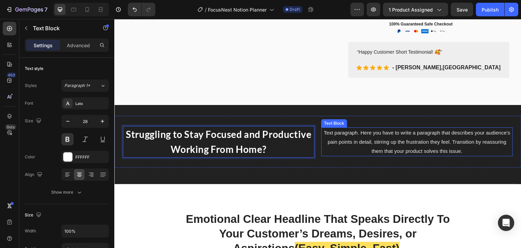
click at [368, 138] on p "Text paragraph. Here you have to write a paragraph that describes your audience…" at bounding box center [417, 141] width 190 height 27
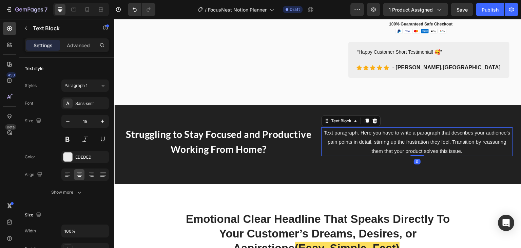
click at [322, 131] on p "Text paragraph. Here you have to write a paragraph that describes your audience…" at bounding box center [417, 141] width 190 height 27
click at [322, 132] on p "Text paragraph. Here you have to write a paragraph that describes your audience…" at bounding box center [417, 141] width 190 height 27
click at [322, 131] on p "Text paragraph. Here you have to write a paragraph that describes your audience…" at bounding box center [417, 141] width 190 height 27
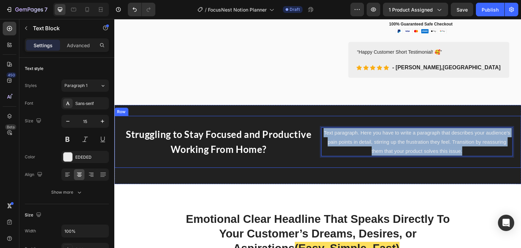
drag, startPoint x: 320, startPoint y: 131, endPoint x: 483, endPoint y: 162, distance: 165.2
click at [483, 162] on div "Struggling to Stay Focused and Productive Working From Home? Text Block Text pa…" at bounding box center [317, 142] width 407 height 52
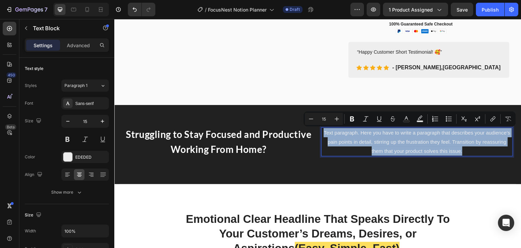
scroll to position [263, 0]
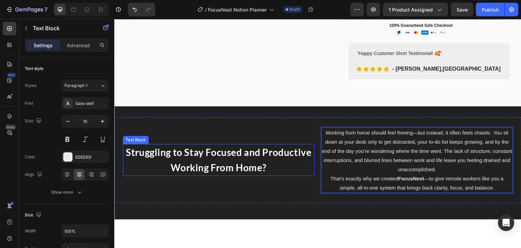
click at [229, 158] on p "Struggling to Stay Focused and Productive Working From Home?" at bounding box center [219, 160] width 190 height 31
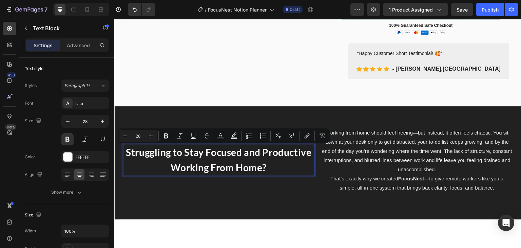
click at [266, 170] on p "Struggling to Stay Focused and Productive Working From Home?" at bounding box center [219, 160] width 190 height 31
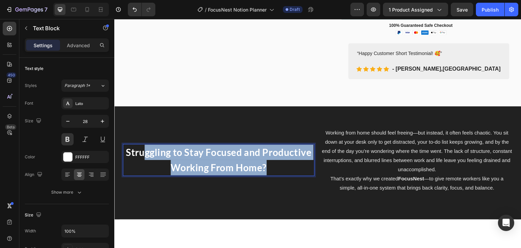
drag, startPoint x: 270, startPoint y: 169, endPoint x: 145, endPoint y: 156, distance: 125.9
click at [145, 156] on p "Struggling to Stay Focused and Productive Working From Home?" at bounding box center [219, 160] width 190 height 31
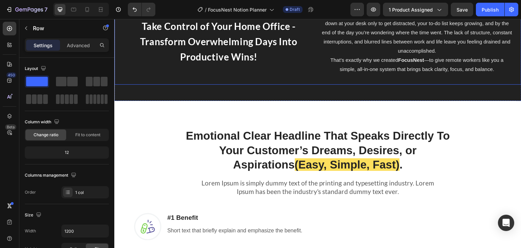
scroll to position [305, 0]
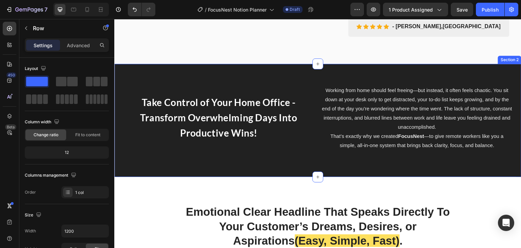
click at [172, 67] on div "Take Control of Your Home Office - Transform Overwhelming Days Into Productive …" at bounding box center [317, 120] width 407 height 113
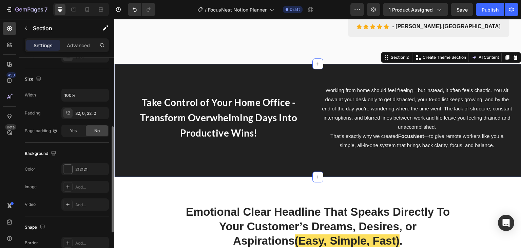
scroll to position [170, 0]
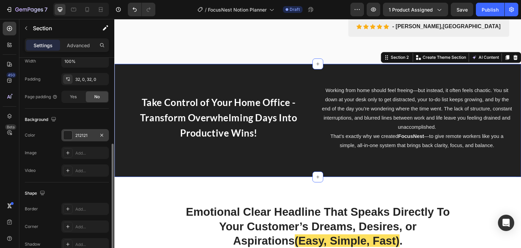
click at [84, 133] on div "212121" at bounding box center [85, 135] width 20 height 6
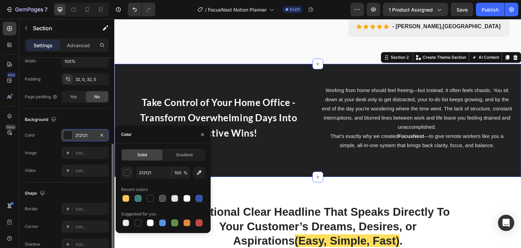
click at [87, 136] on div "212121" at bounding box center [85, 135] width 20 height 6
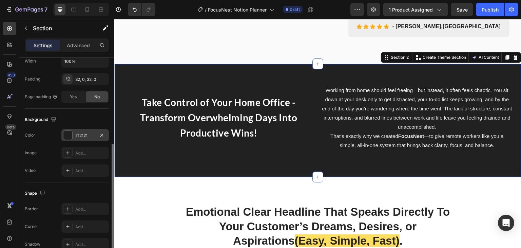
click at [83, 136] on div "212121" at bounding box center [85, 135] width 20 height 6
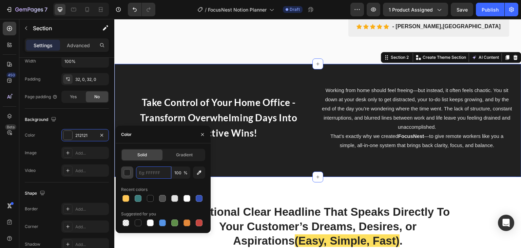
paste input "2C2C2C"
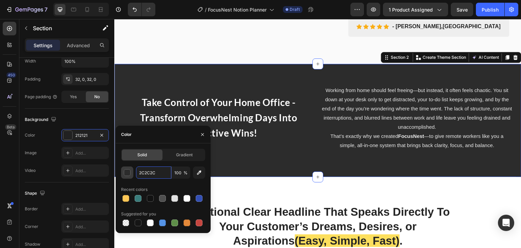
type input "2C2C2C"
click at [183, 176] on input "100" at bounding box center [181, 172] width 19 height 12
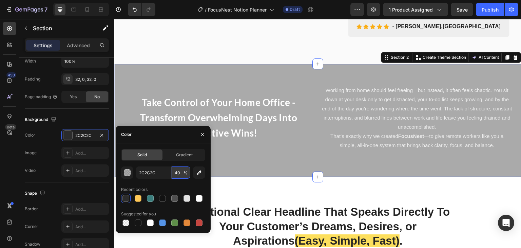
type input "4"
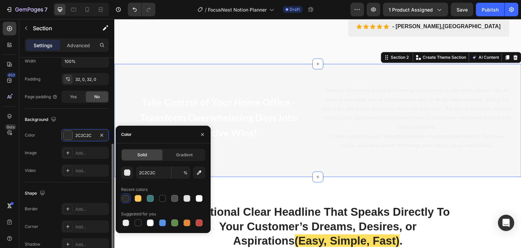
click at [101, 118] on div "Background" at bounding box center [67, 119] width 84 height 11
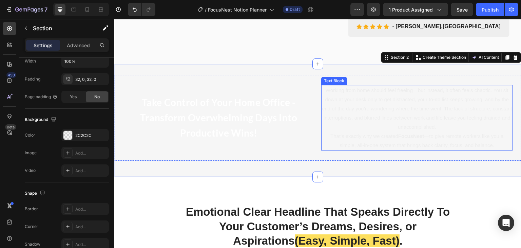
click at [382, 115] on p "Working from home should feel freeing—but instead, it often feels chaotic. You …" at bounding box center [417, 109] width 190 height 46
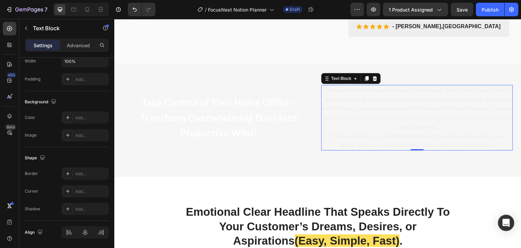
scroll to position [0, 0]
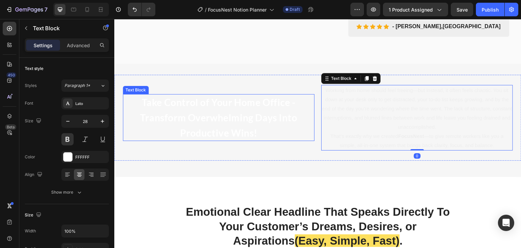
click at [200, 119] on p "Take Control of Your Home Office - Transform Overwhelming Days Into Productive …" at bounding box center [219, 117] width 190 height 45
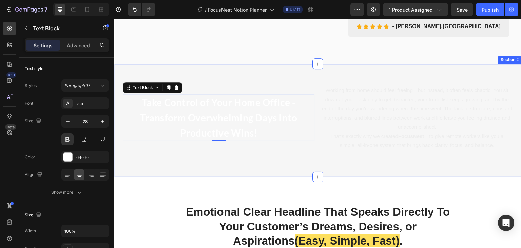
click at [247, 168] on div "Take Control of Your Home Office - Transform Overwhelming Days Into Productive …" at bounding box center [317, 120] width 407 height 113
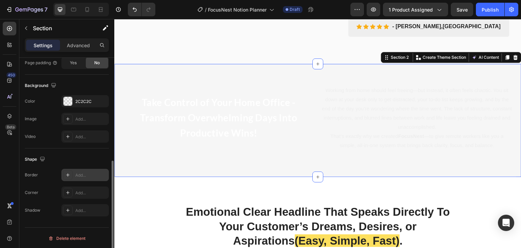
scroll to position [136, 0]
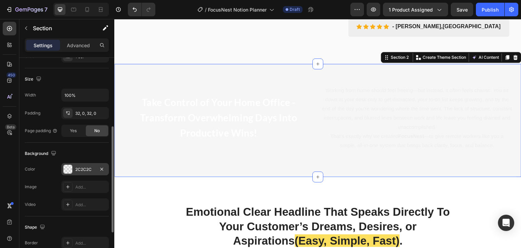
click at [83, 170] on div "2C2C2C" at bounding box center [85, 169] width 20 height 6
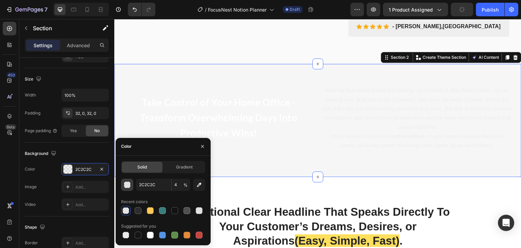
click at [128, 188] on div "button" at bounding box center [127, 184] width 7 height 7
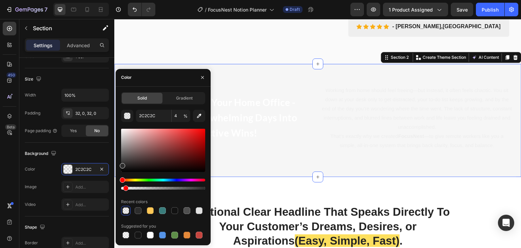
click at [155, 194] on div "2C2C2C 4 % Recent colors Suggested for you" at bounding box center [163, 175] width 84 height 130
click at [176, 196] on div "Recent colors" at bounding box center [163, 201] width 84 height 11
click at [171, 210] on div at bounding box center [174, 210] width 7 height 7
type input "121212"
type input "100"
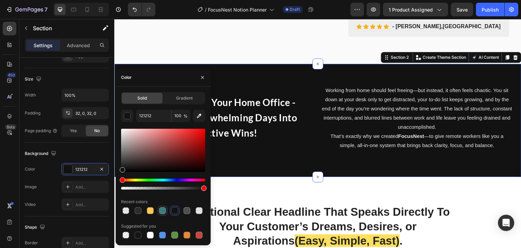
click at [162, 211] on div at bounding box center [162, 210] width 7 height 7
type input "3A7D7C"
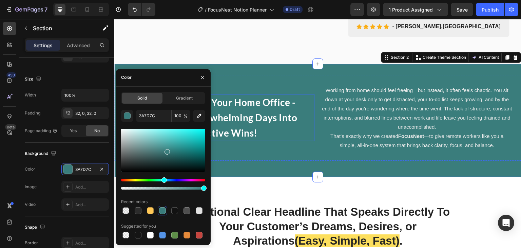
click at [245, 118] on p "Take Control of Your Home Office - Transform Overwhelming Days Into Productive …" at bounding box center [219, 117] width 190 height 45
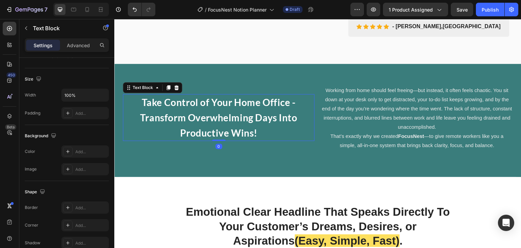
scroll to position [0, 0]
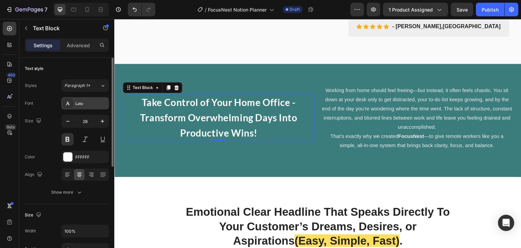
click at [83, 103] on div "Lato" at bounding box center [91, 103] width 32 height 6
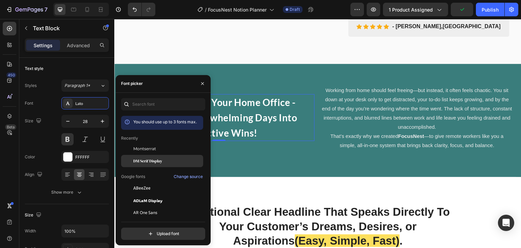
click at [147, 161] on span "DM Serif Display" at bounding box center [147, 161] width 29 height 6
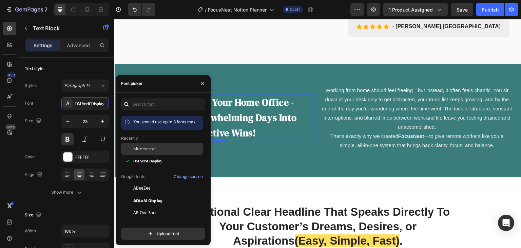
click at [141, 150] on span "Montserrat" at bounding box center [144, 149] width 23 height 6
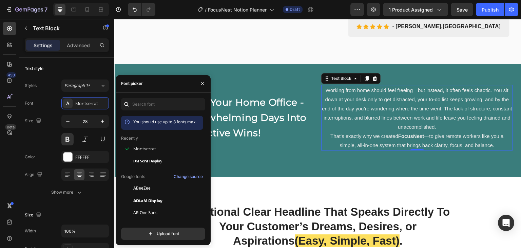
click at [386, 113] on p "Working from home should feel freeing—but instead, it often feels chaotic. You …" at bounding box center [417, 109] width 190 height 46
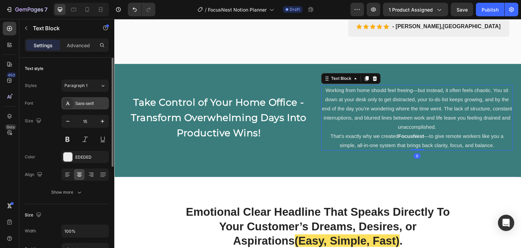
click at [83, 105] on div "Sans-serif" at bounding box center [91, 103] width 32 height 6
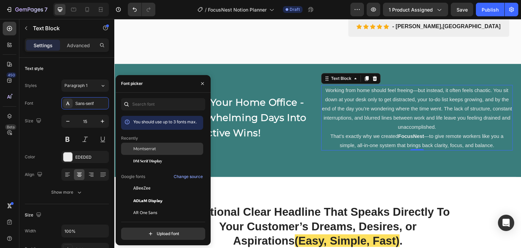
click at [137, 148] on span "Montserrat" at bounding box center [144, 149] width 23 height 6
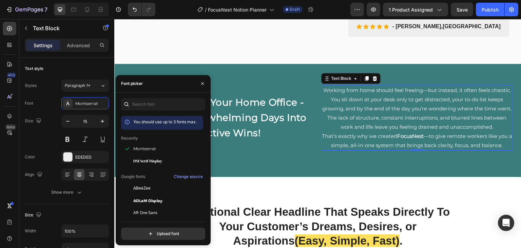
click at [325, 133] on p "That’s exactly why we created FocusNest —to give remote workers like you a simp…" at bounding box center [417, 140] width 190 height 18
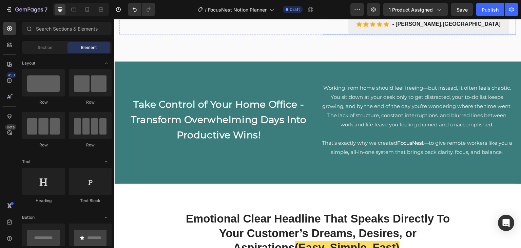
scroll to position [309, 0]
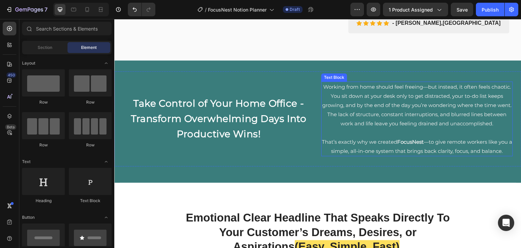
click at [368, 140] on p "That’s exactly why we created FocusNest —to give remote workers like you a simp…" at bounding box center [417, 146] width 190 height 18
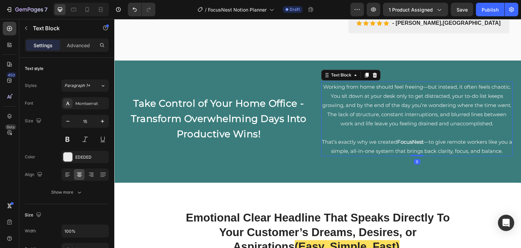
click at [378, 140] on p "That’s exactly why we created FocusNest —to give remote workers like you a simp…" at bounding box center [417, 146] width 190 height 18
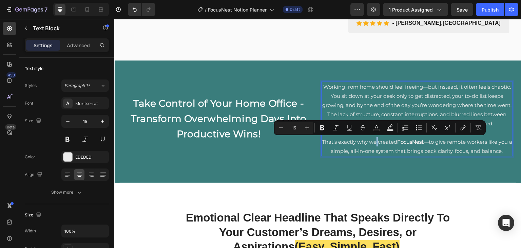
click at [378, 140] on p "That’s exactly why we created FocusNest —to give remote workers like you a simp…" at bounding box center [417, 146] width 190 height 18
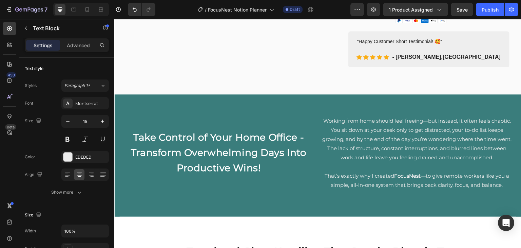
scroll to position [207, 0]
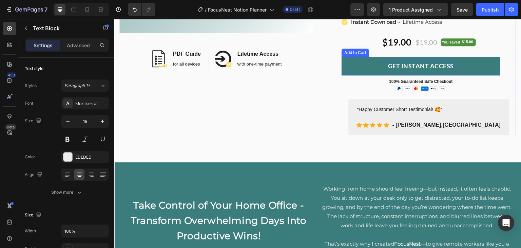
click at [416, 63] on div "GET INSTANT ACCESS" at bounding box center [421, 66] width 66 height 10
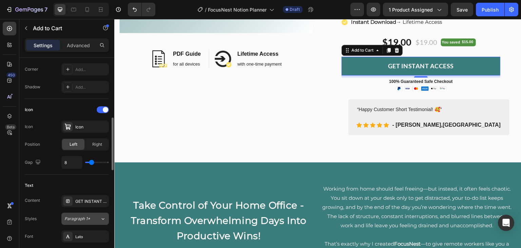
scroll to position [271, 0]
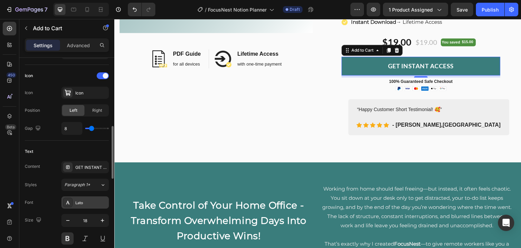
click at [82, 198] on div "Lato" at bounding box center [85, 202] width 48 height 12
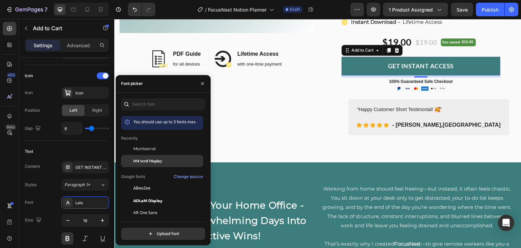
click at [147, 231] on div "DM Serif Display" at bounding box center [162, 237] width 82 height 12
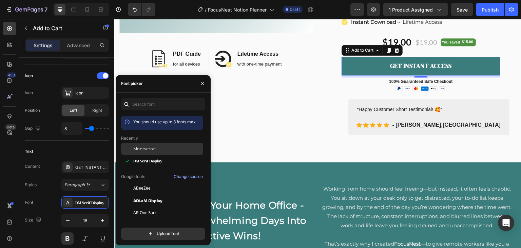
click at [148, 148] on span "Montserrat" at bounding box center [144, 149] width 23 height 6
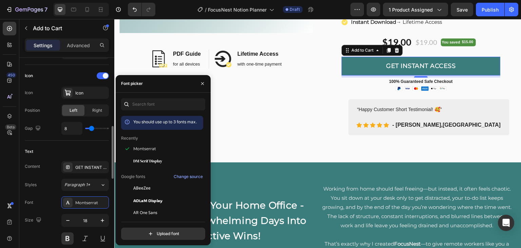
click at [77, 146] on div "Text" at bounding box center [67, 151] width 84 height 11
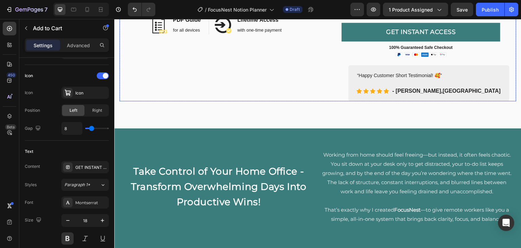
scroll to position [309, 0]
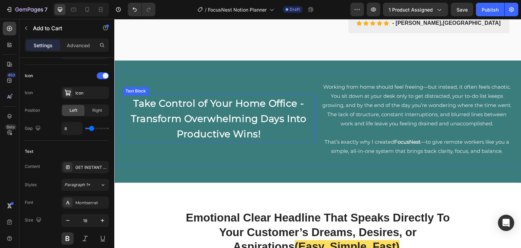
click at [230, 123] on p "Take Control of Your Home Office - Transform Overwhelming Days Into Productive …" at bounding box center [219, 118] width 190 height 45
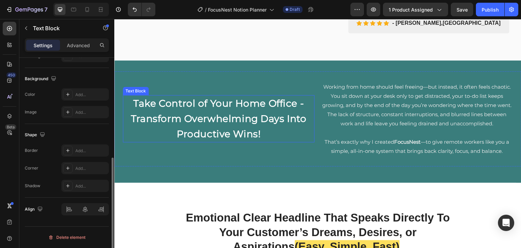
scroll to position [0, 0]
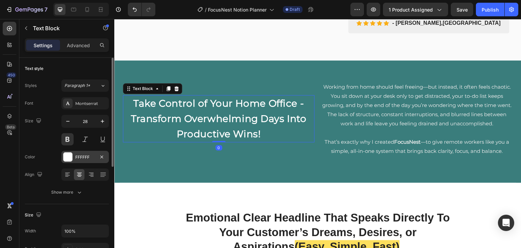
click at [91, 155] on div "FFFFFF" at bounding box center [85, 157] width 20 height 6
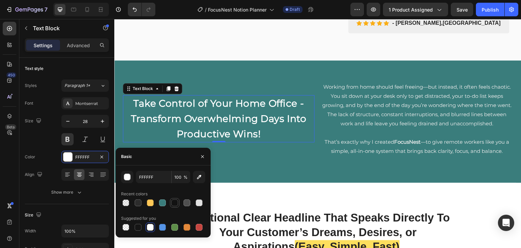
click at [172, 204] on div at bounding box center [174, 202] width 7 height 7
type input "121212"
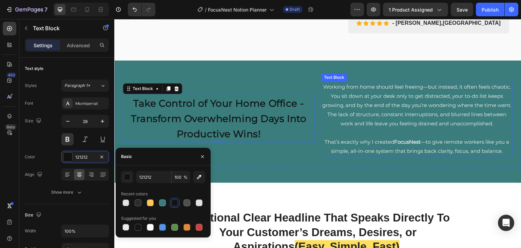
click at [360, 119] on p "Working from home should feel freeing—but instead, it often feels chaotic. You …" at bounding box center [417, 105] width 190 height 46
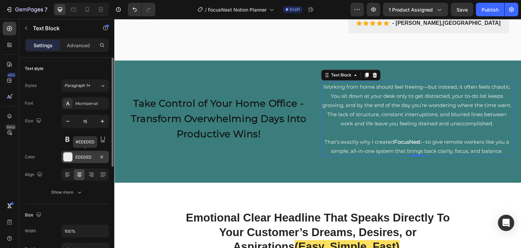
click at [81, 156] on div "EDEDED" at bounding box center [85, 157] width 20 height 6
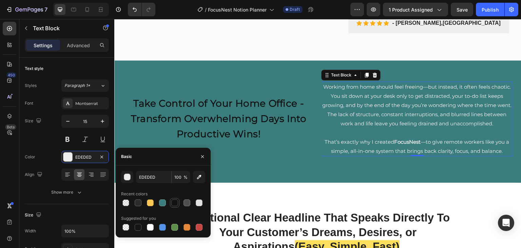
click at [174, 203] on div at bounding box center [174, 202] width 7 height 7
type input "121212"
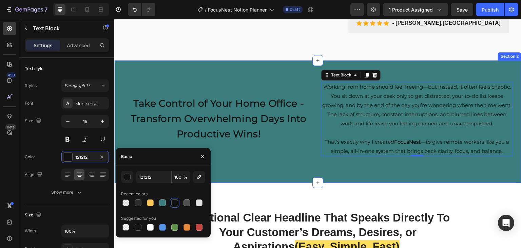
click at [279, 168] on div "Take Control of Your Home Office - Transform Overwhelming Days Into Productive …" at bounding box center [317, 121] width 407 height 100
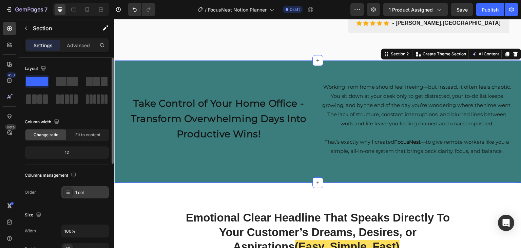
scroll to position [136, 0]
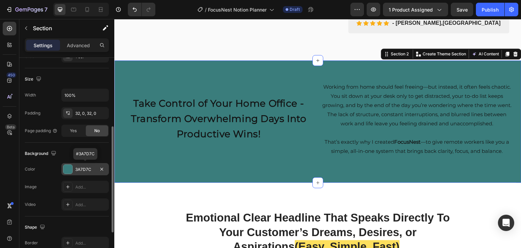
click at [79, 168] on div "3A7D7C" at bounding box center [85, 169] width 20 height 6
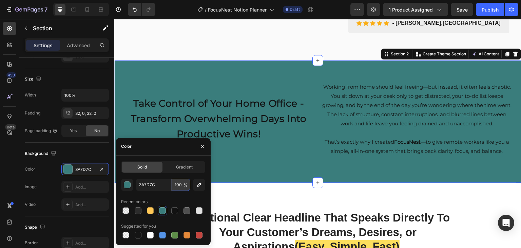
click at [176, 184] on input "100" at bounding box center [181, 185] width 19 height 12
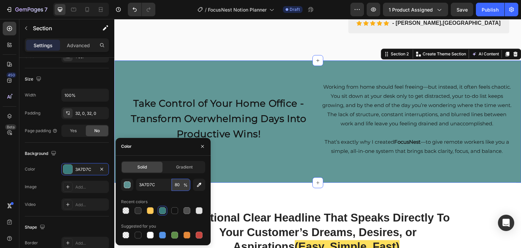
type input "8"
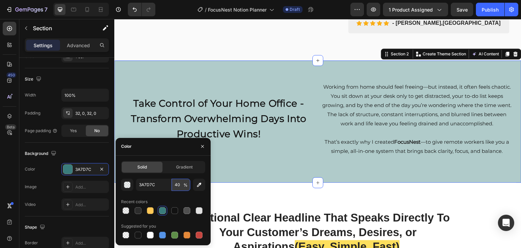
type input "4"
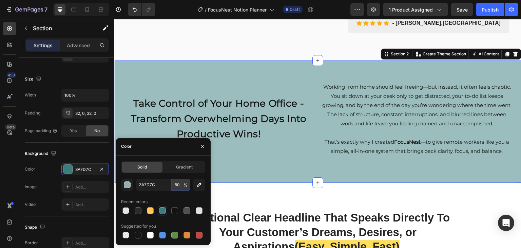
type input "5"
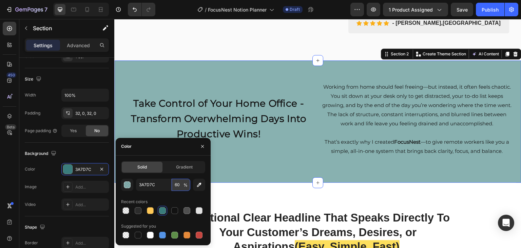
type input "6"
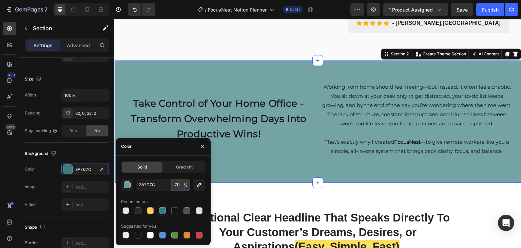
type input "7"
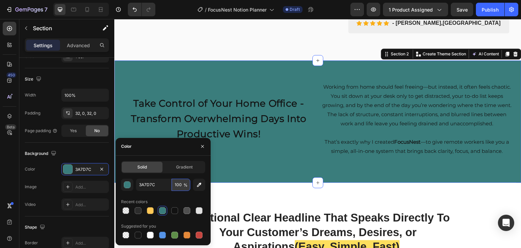
scroll to position [0, 0]
type input "1"
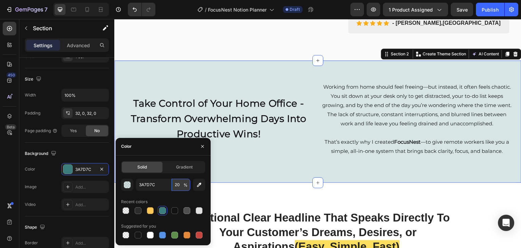
type input "2"
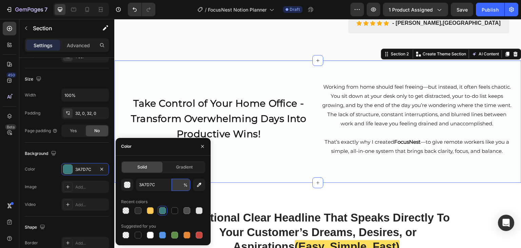
type input "0"
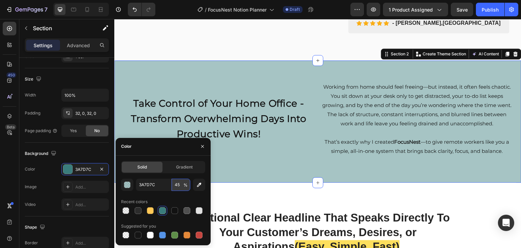
type input "4"
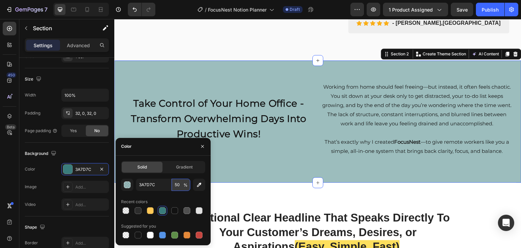
type input "5"
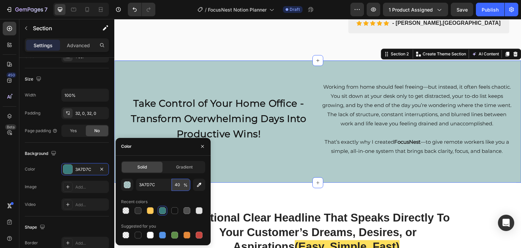
type input "4"
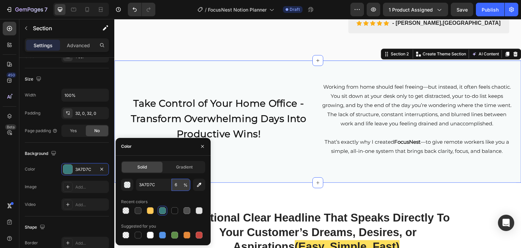
type input "60"
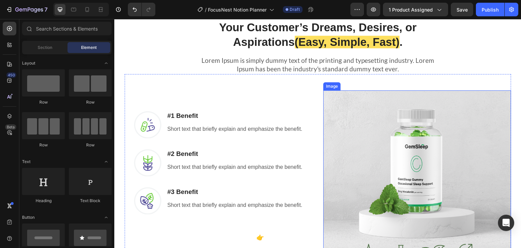
scroll to position [509, 0]
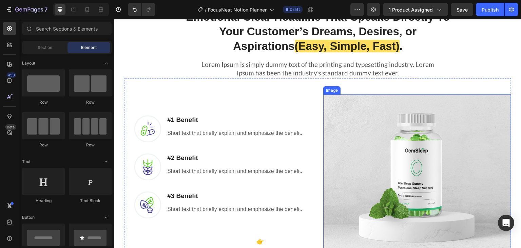
click at [368, 123] on img at bounding box center [417, 188] width 188 height 188
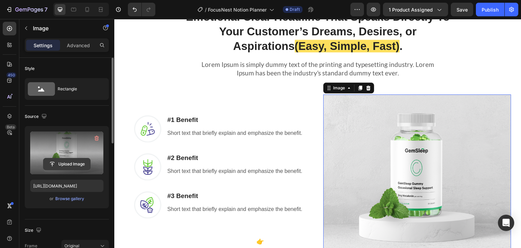
click at [64, 163] on input "file" at bounding box center [66, 164] width 47 height 12
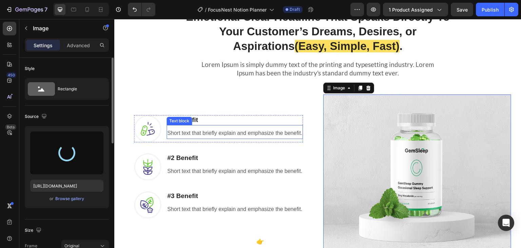
type input "[URL][DOMAIN_NAME]"
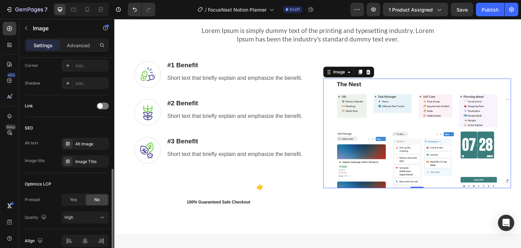
scroll to position [303, 0]
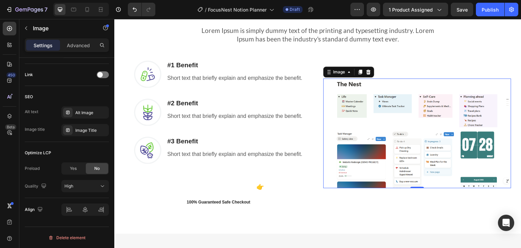
click at [362, 107] on img at bounding box center [417, 133] width 188 height 110
click at [348, 71] on icon at bounding box center [348, 71] width 5 height 5
click at [362, 127] on img at bounding box center [417, 133] width 188 height 110
click at [404, 125] on img at bounding box center [417, 133] width 188 height 110
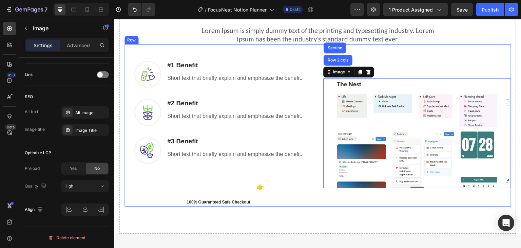
click at [418, 57] on div "Image #1 Benefit Heading Short text that briefly explain and emphasize the bene…" at bounding box center [318, 125] width 387 height 163
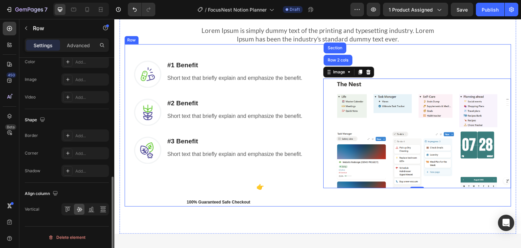
scroll to position [0, 0]
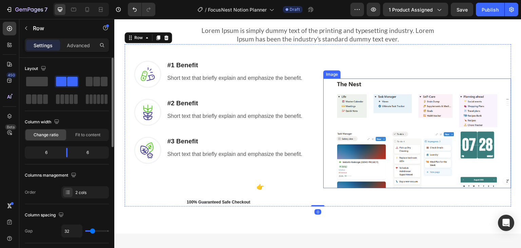
click at [422, 128] on img at bounding box center [417, 133] width 188 height 110
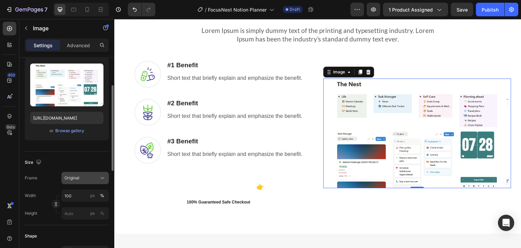
scroll to position [136, 0]
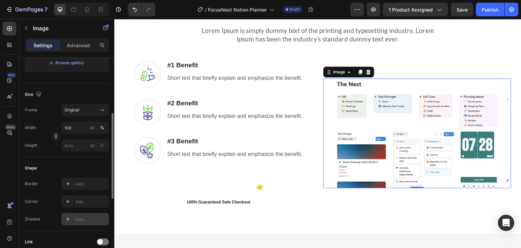
click at [67, 219] on icon at bounding box center [67, 218] width 5 height 5
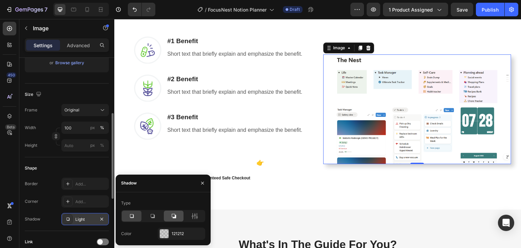
scroll to position [577, 0]
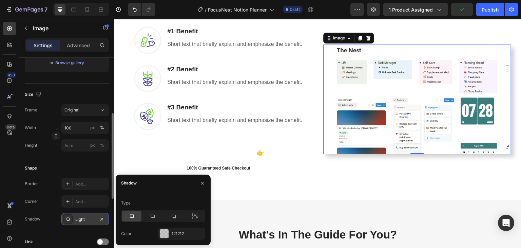
click at [48, 221] on div "Shadow Light" at bounding box center [67, 219] width 84 height 12
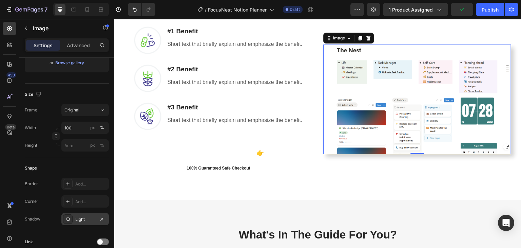
click at [75, 223] on div "Light" at bounding box center [85, 219] width 48 height 12
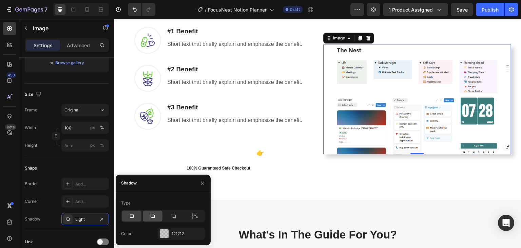
click at [147, 217] on div at bounding box center [153, 215] width 20 height 11
click at [130, 217] on icon at bounding box center [131, 215] width 7 height 7
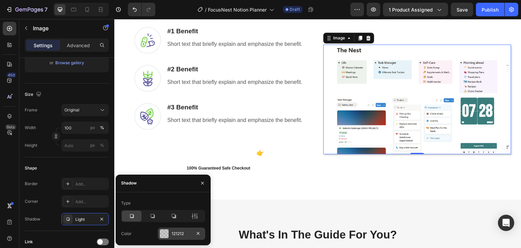
click at [169, 232] on div "121212" at bounding box center [182, 233] width 48 height 12
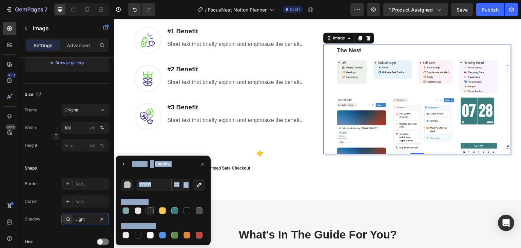
click at [150, 210] on div at bounding box center [150, 210] width 7 height 7
type input "2C2C2C"
type input "100"
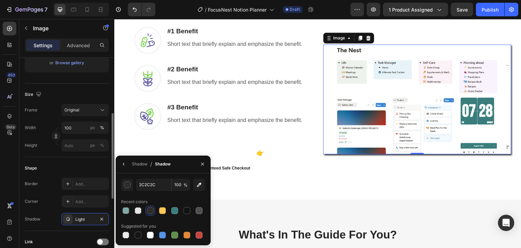
click at [105, 167] on div "Shape" at bounding box center [67, 168] width 84 height 11
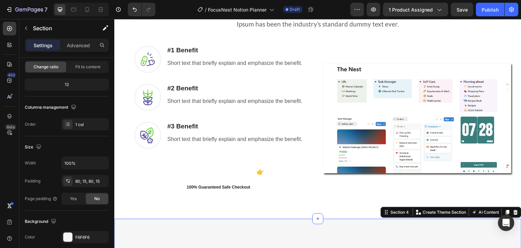
scroll to position [543, 0]
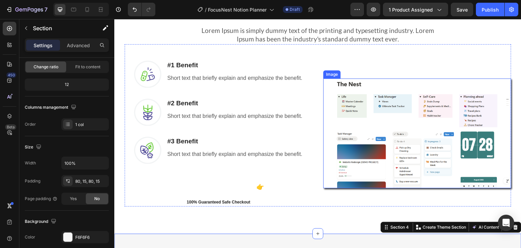
click at [442, 143] on img at bounding box center [417, 133] width 188 height 110
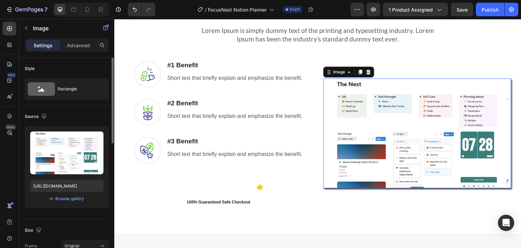
scroll to position [136, 0]
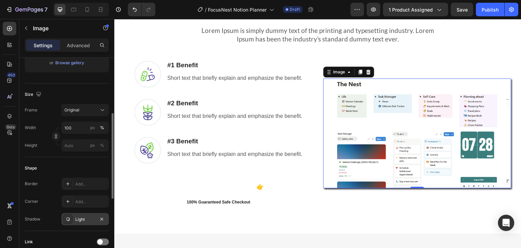
click at [80, 219] on div "Light" at bounding box center [85, 219] width 20 height 6
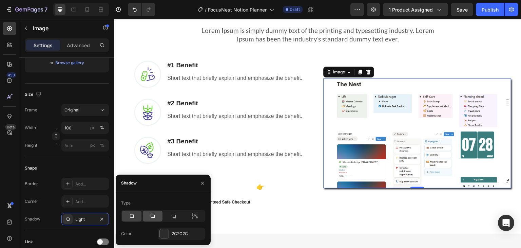
click at [155, 217] on icon at bounding box center [152, 215] width 7 height 7
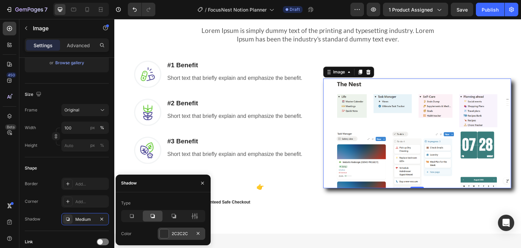
click at [179, 233] on div "2C2C2C" at bounding box center [182, 233] width 20 height 6
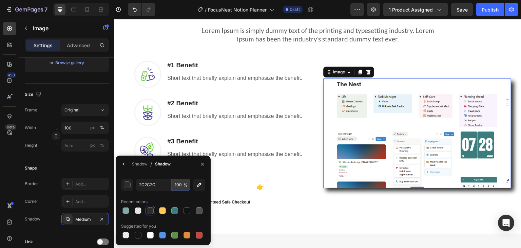
click at [179, 185] on input "100" at bounding box center [181, 185] width 19 height 12
type input "50"
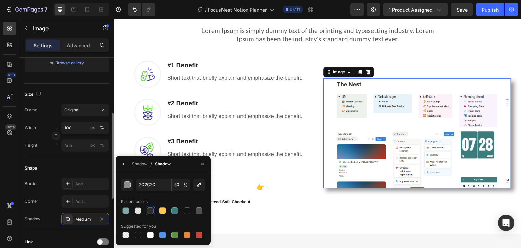
click at [99, 159] on div "Shape Border Add... Corner Add... Shadow Medium" at bounding box center [67, 194] width 84 height 74
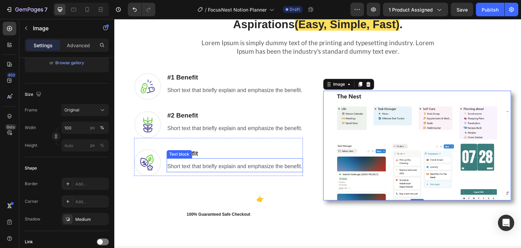
scroll to position [543, 0]
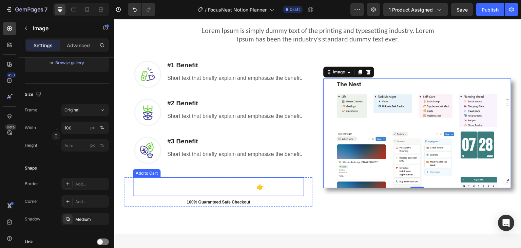
click at [159, 188] on button "GET INSTANT DOWNLOAD! 👉" at bounding box center [218, 186] width 171 height 19
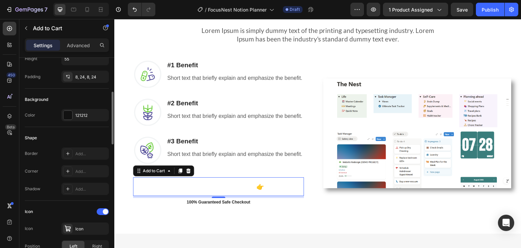
scroll to position [68, 0]
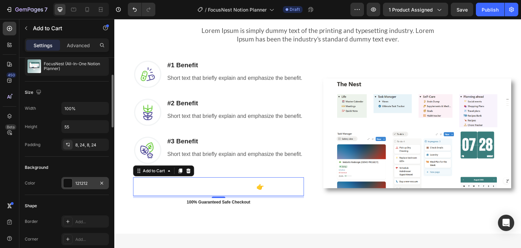
click at [83, 186] on div "121212" at bounding box center [85, 183] width 48 height 12
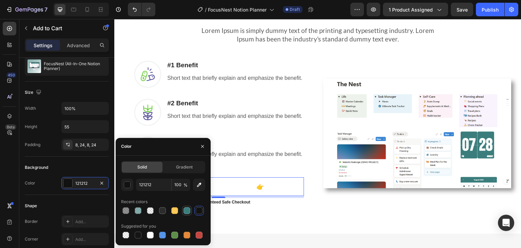
click at [188, 211] on div at bounding box center [187, 210] width 7 height 7
type input "3A7D7C"
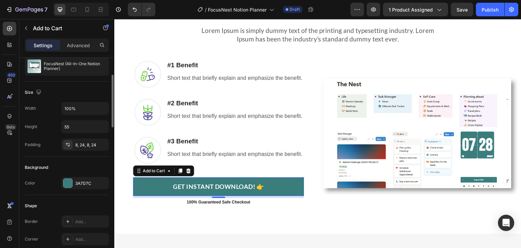
click at [87, 201] on div "Shape" at bounding box center [67, 205] width 84 height 11
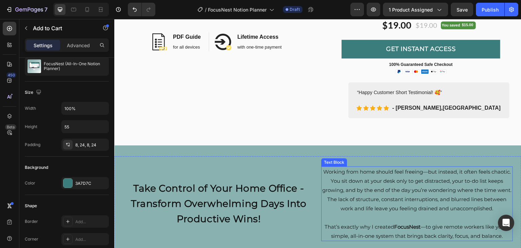
scroll to position [204, 0]
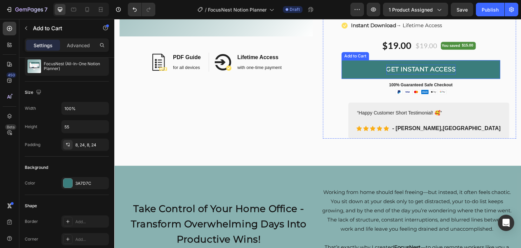
click at [416, 69] on div "GET INSTANT ACCESS" at bounding box center [422, 69] width 70 height 10
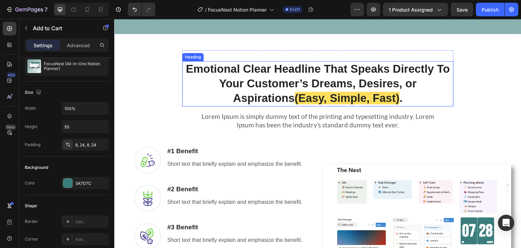
scroll to position [543, 0]
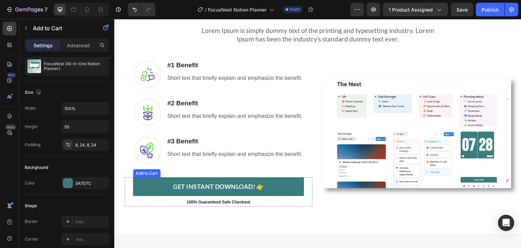
click at [210, 188] on div "GET INSTANT DOWNLOAD! 👉" at bounding box center [218, 187] width 91 height 10
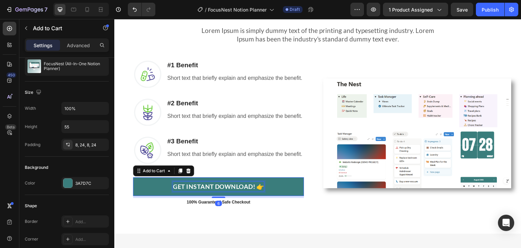
click at [235, 188] on div "GET INSTANT DOWNLOAD! 👉" at bounding box center [218, 187] width 91 height 10
click at [235, 188] on p "GET INSTANT DOWNLOAD! 👉" at bounding box center [218, 187] width 91 height 10
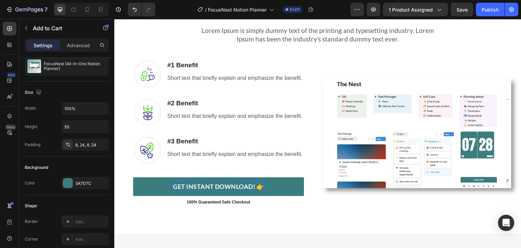
click at [259, 187] on p "GET INSTANT DOWNLOAD! 👉" at bounding box center [218, 187] width 91 height 10
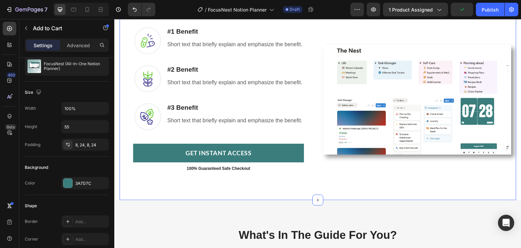
scroll to position [577, 0]
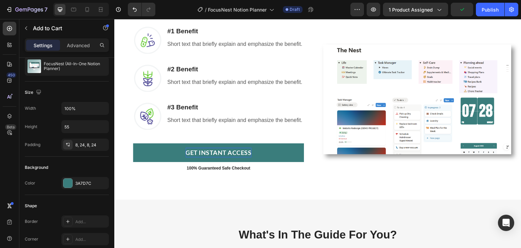
click at [210, 151] on div "GET INSTANT ACCESS" at bounding box center [219, 153] width 66 height 10
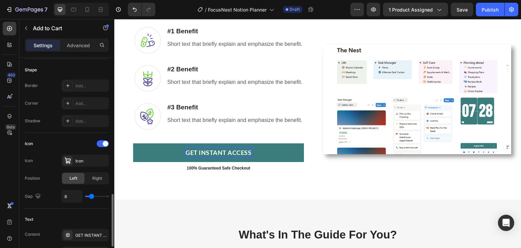
scroll to position [305, 0]
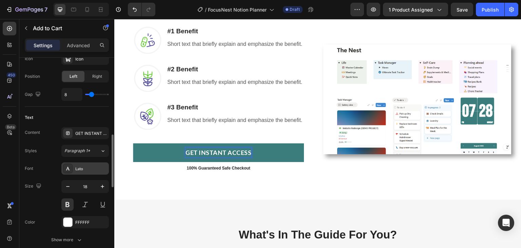
click at [80, 167] on div "Lato" at bounding box center [91, 169] width 32 height 6
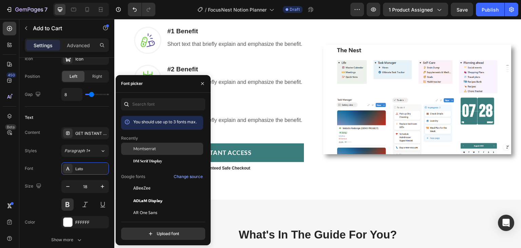
click at [143, 148] on span "Montserrat" at bounding box center [144, 149] width 23 height 6
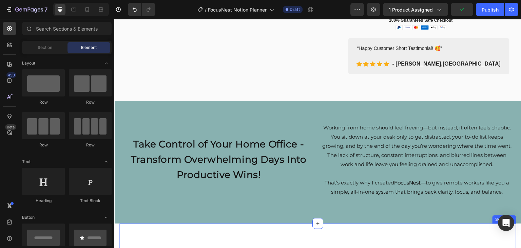
scroll to position [268, 0]
click at [361, 164] on p "Working from home should feel freeing—but instead, it often feels chaotic. You …" at bounding box center [417, 146] width 190 height 46
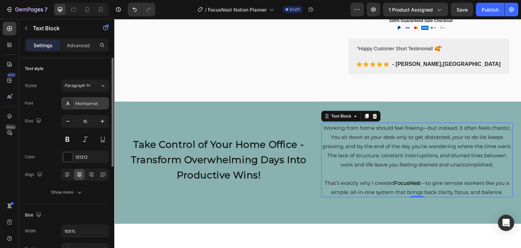
click at [85, 102] on div "Montserrat" at bounding box center [91, 103] width 32 height 6
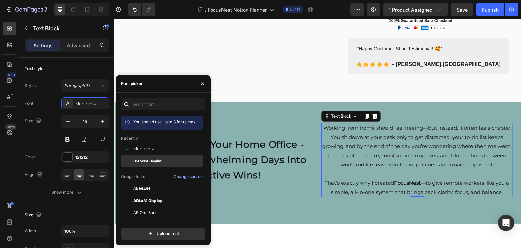
click at [146, 231] on div "DM Serif Display" at bounding box center [162, 237] width 82 height 12
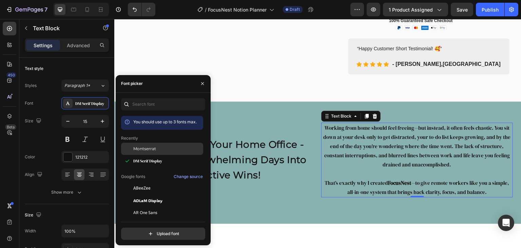
click at [150, 146] on span "Montserrat" at bounding box center [144, 149] width 23 height 6
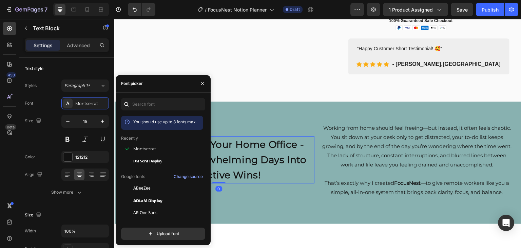
click at [266, 154] on p "Take Control of Your Home Office - Transform Overwhelming Days Into Productive …" at bounding box center [219, 159] width 190 height 45
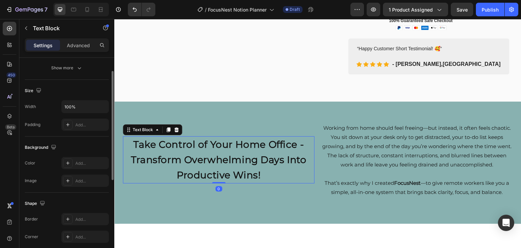
scroll to position [22, 0]
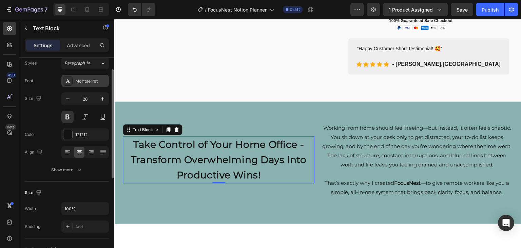
click at [87, 82] on div "Montserrat" at bounding box center [91, 81] width 32 height 6
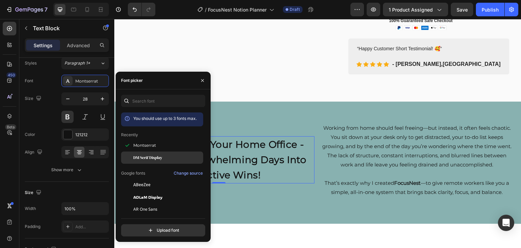
click at [152, 227] on div "DM Serif Display" at bounding box center [162, 233] width 82 height 12
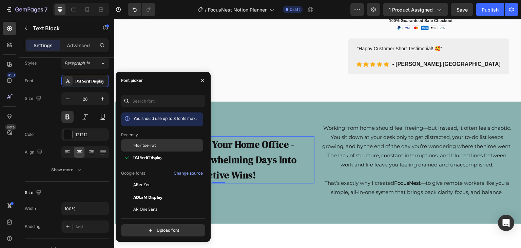
click at [155, 148] on span "Montserrat" at bounding box center [144, 145] width 23 height 6
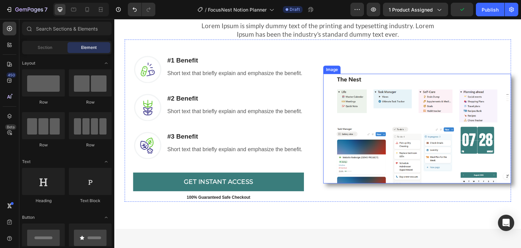
scroll to position [570, 0]
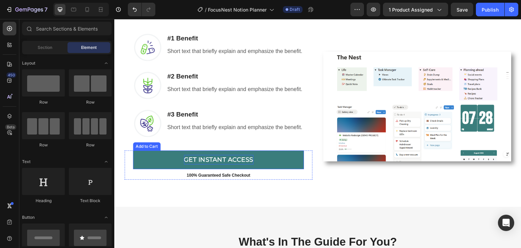
click at [228, 157] on div "GET INSTANT ACCESS" at bounding box center [219, 160] width 70 height 10
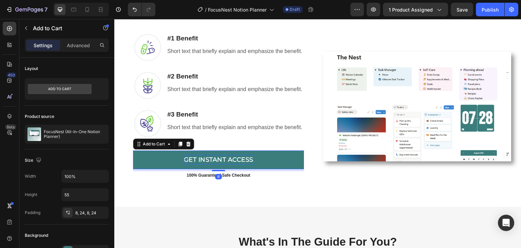
click at [228, 157] on div "GET INSTANT ACCESS" at bounding box center [219, 160] width 70 height 10
click at [228, 157] on p "GET INSTANT ACCESS" at bounding box center [219, 160] width 70 height 10
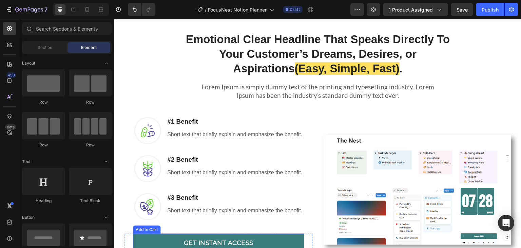
scroll to position [498, 0]
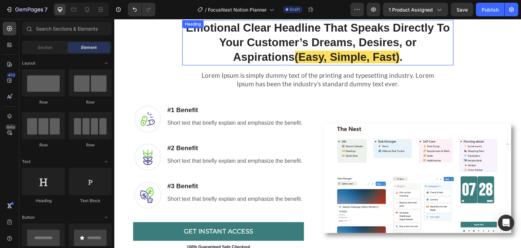
click at [341, 52] on span "(Easy, Simple, Fast)" at bounding box center [347, 57] width 105 height 13
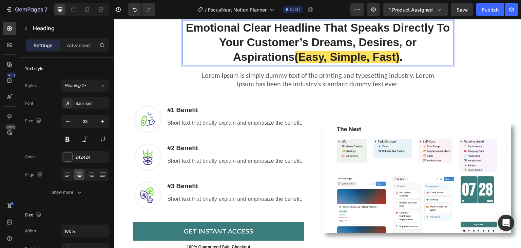
click at [369, 56] on p "Emotional Clear Headline That Speaks Directly To Your Customer’s Dreams, Desire…" at bounding box center [318, 43] width 270 height 44
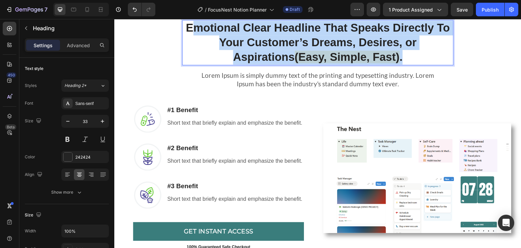
drag, startPoint x: 370, startPoint y: 61, endPoint x: 194, endPoint y: 32, distance: 177.6
click at [194, 32] on p "Emotional Clear Headline That Speaks Directly To Your Customer’s Dreams, Desire…" at bounding box center [318, 43] width 270 height 44
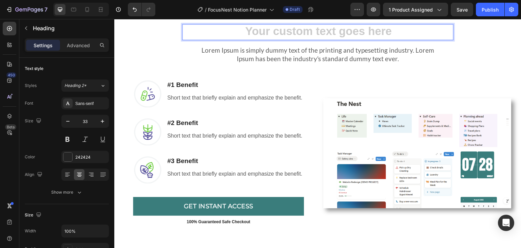
scroll to position [493, 0]
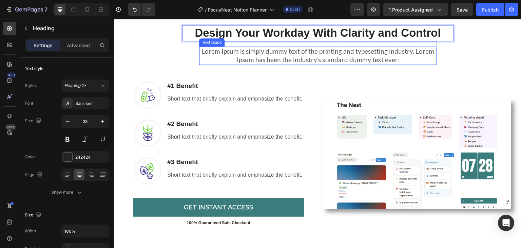
click at [368, 53] on p "Lorem Ipsum is simply dummy text of the printing and typesetting industry. Lore…" at bounding box center [318, 55] width 236 height 17
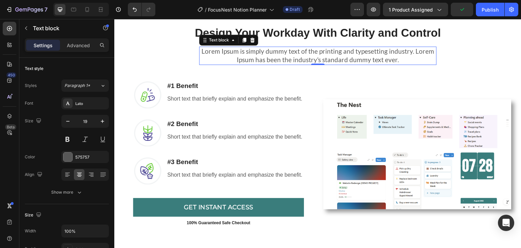
click at [396, 60] on p "Lorem Ipsum is simply dummy text of the printing and typesetting industry. Lore…" at bounding box center [318, 55] width 236 height 17
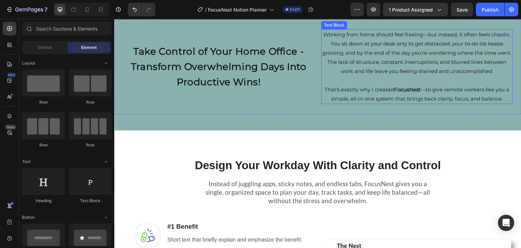
scroll to position [361, 0]
click at [11, 152] on div "450 Beta" at bounding box center [10, 110] width 14 height 177
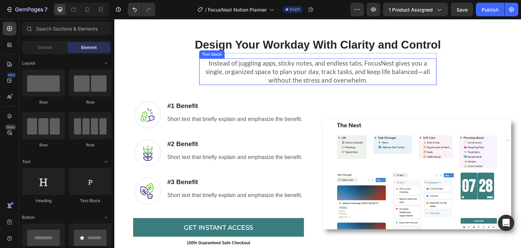
scroll to position [497, 0]
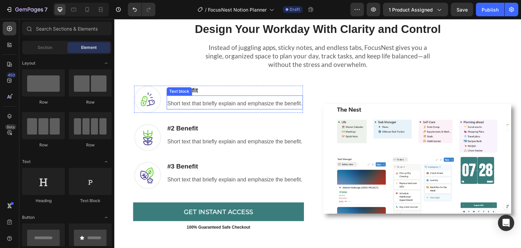
click at [181, 103] on p "Short text that briefly explain and emphasize the benefit." at bounding box center [234, 104] width 135 height 10
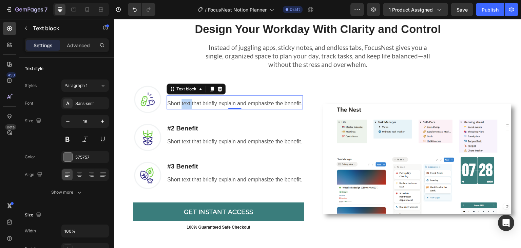
click at [181, 103] on p "Short text that briefly explain and emphasize the benefit." at bounding box center [234, 104] width 135 height 10
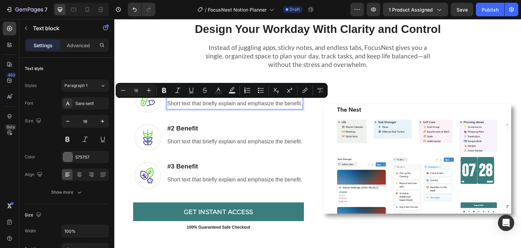
click at [176, 104] on p "Short text that briefly explain and emphasize the benefit." at bounding box center [234, 104] width 135 height 10
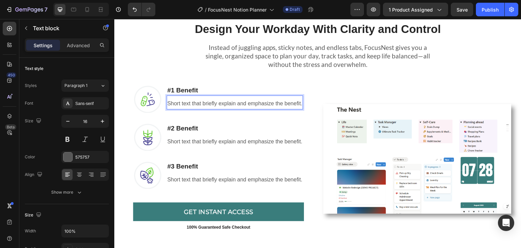
click at [169, 103] on p "Short text that briefly explain and emphasize the benefit." at bounding box center [234, 104] width 135 height 10
click at [219, 104] on p "Short text that briefly explain and emphasize the benefit." at bounding box center [234, 104] width 135 height 10
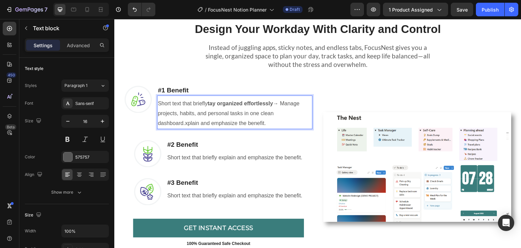
click at [208, 104] on strong "tay organized effortlessly" at bounding box center [240, 103] width 65 height 6
click at [283, 104] on p "Short text that briefly S tay organized effortlessly → Manage projects, habits,…" at bounding box center [235, 113] width 154 height 29
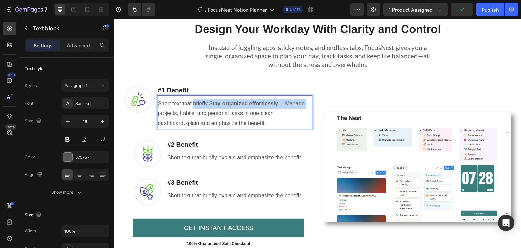
drag, startPoint x: 283, startPoint y: 104, endPoint x: 203, endPoint y: 101, distance: 80.8
click at [203, 101] on p "Short text that briefly S tay organized effortlessly → Manage projects, habits,…" at bounding box center [235, 113] width 154 height 29
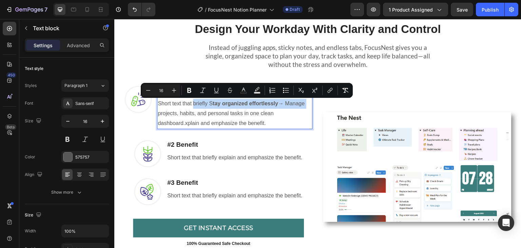
click at [284, 105] on p "Short text that briefly S tay organized effortlessly → Manage projects, habits,…" at bounding box center [235, 113] width 154 height 29
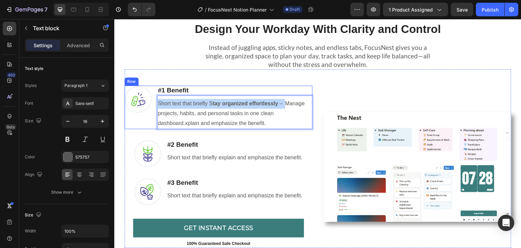
drag, startPoint x: 283, startPoint y: 104, endPoint x: 154, endPoint y: 102, distance: 129.0
click at [154, 102] on div "Image #1 Benefit Heading Short text that briefly S tay organized effortlessly →…" at bounding box center [219, 107] width 188 height 43
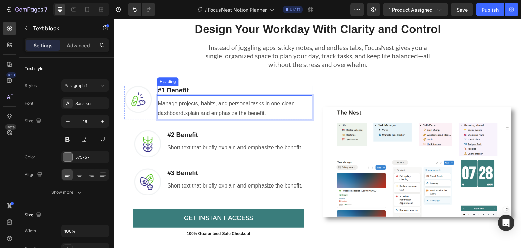
click at [178, 92] on h3 "#1 Benefit" at bounding box center [234, 91] width 155 height 10
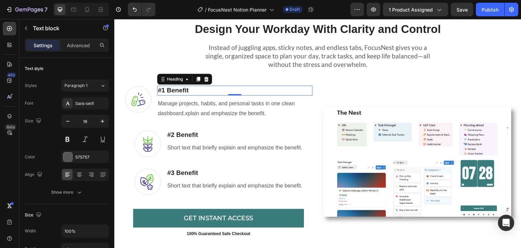
click at [180, 93] on h3 "#1 Benefit" at bounding box center [234, 91] width 155 height 10
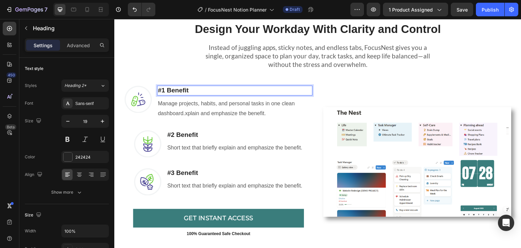
click at [191, 91] on p "#1 Benefit" at bounding box center [235, 90] width 154 height 8
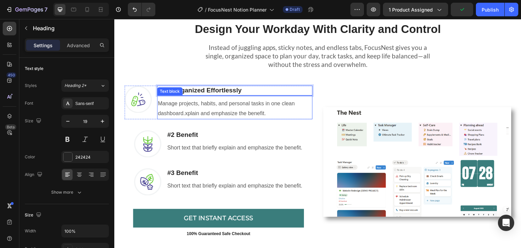
click at [183, 114] on p "Manage projects, habits, and personal tasks in one clean dashboard.xplain and e…" at bounding box center [235, 109] width 154 height 20
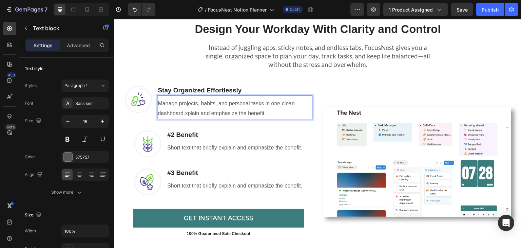
click at [263, 114] on p "Manage projects, habits, and personal tasks in one clean dashboard.xplain and e…" at bounding box center [235, 109] width 154 height 20
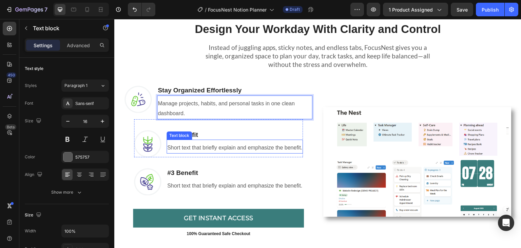
click at [186, 149] on p "Short text that briefly explain and emphasize the benefit." at bounding box center [234, 148] width 135 height 10
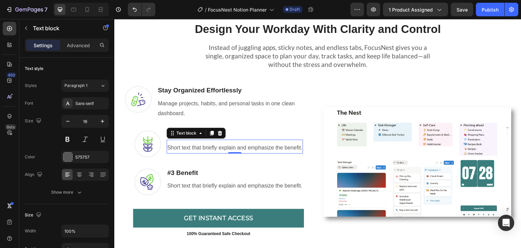
scroll to position [22, 0]
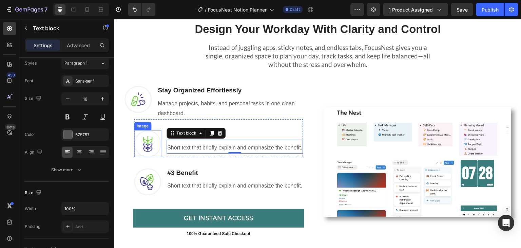
click at [141, 144] on img at bounding box center [147, 143] width 27 height 27
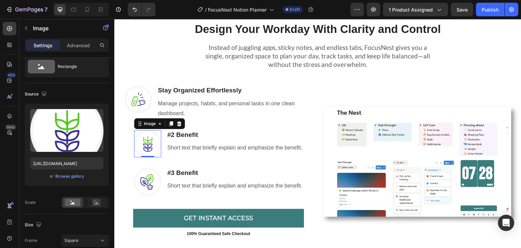
scroll to position [0, 0]
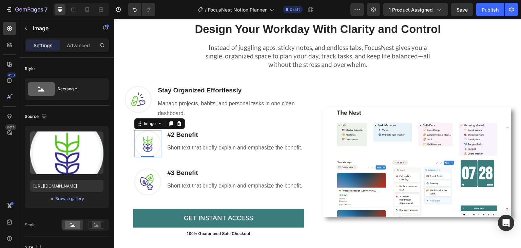
drag, startPoint x: 141, startPoint y: 144, endPoint x: 136, endPoint y: 144, distance: 5.1
click at [137, 144] on img at bounding box center [147, 143] width 27 height 27
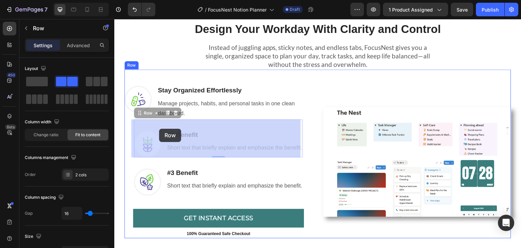
drag, startPoint x: 276, startPoint y: 123, endPoint x: 159, endPoint y: 129, distance: 116.5
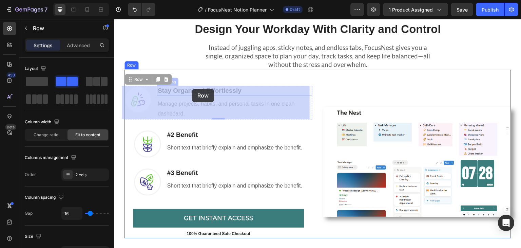
drag, startPoint x: 151, startPoint y: 90, endPoint x: 192, endPoint y: 89, distance: 41.1
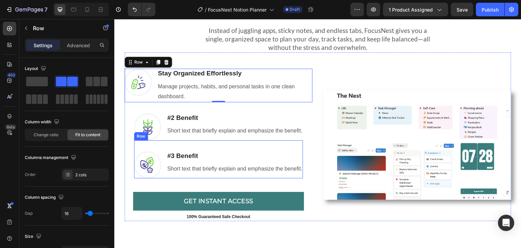
scroll to position [531, 0]
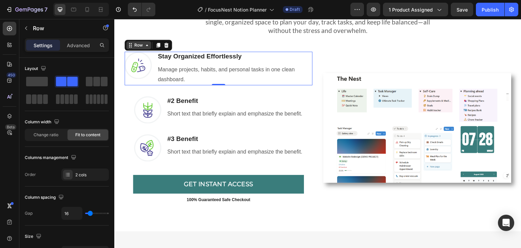
click at [145, 48] on div "Row" at bounding box center [138, 45] width 25 height 8
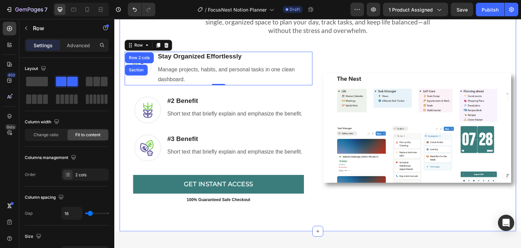
click at [511, 35] on div "⁠⁠⁠⁠⁠⁠⁠ Design Your Workday With Clarity and Control Heading Row Instead of jug…" at bounding box center [317, 95] width 397 height 271
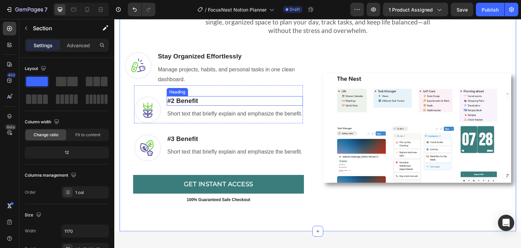
click at [176, 102] on h3 "#2 Benefit" at bounding box center [235, 101] width 136 height 10
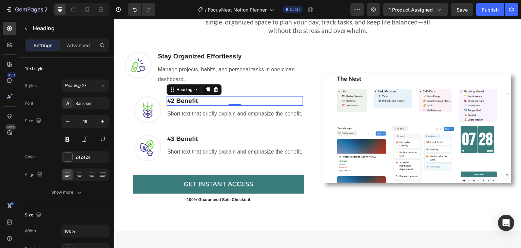
click at [176, 102] on h3 "#2 Benefit" at bounding box center [235, 101] width 136 height 10
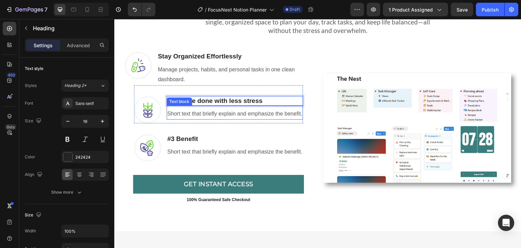
click at [194, 115] on p "Short text that briefly explain and emphasize the benefit." at bounding box center [234, 114] width 135 height 10
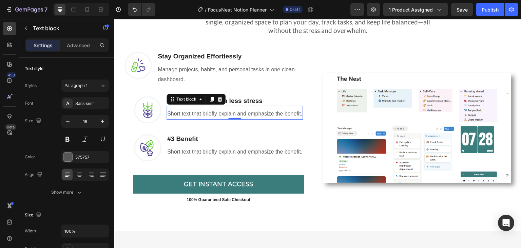
click at [194, 115] on p "Short text that briefly explain and emphasize the benefit." at bounding box center [234, 114] width 135 height 10
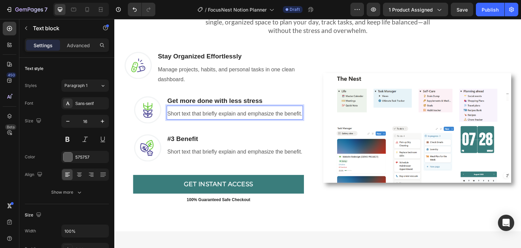
click at [296, 114] on p "Short text that briefly explain and emphasize the benefit." at bounding box center [234, 114] width 135 height 10
click at [299, 114] on p "Short text that briefly explain and emphasize the benefit." at bounding box center [234, 114] width 135 height 10
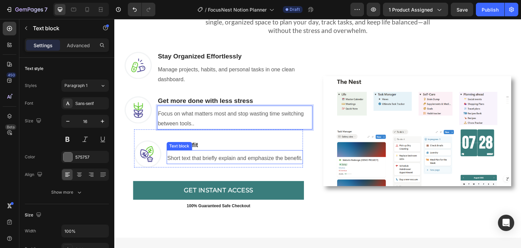
click at [196, 159] on p "Short text that briefly explain and emphasize the benefit." at bounding box center [234, 158] width 135 height 10
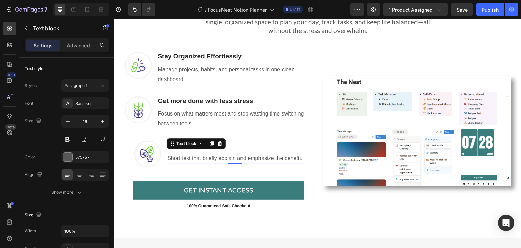
click at [187, 158] on p "Short text that briefly explain and emphasize the benefit." at bounding box center [234, 158] width 135 height 10
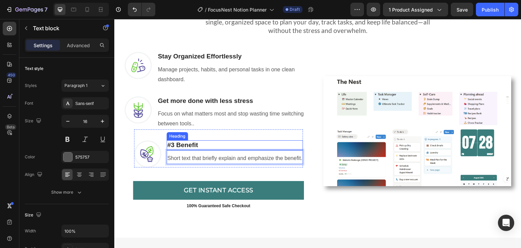
click at [186, 145] on h3 "#3 Benefit" at bounding box center [235, 145] width 136 height 10
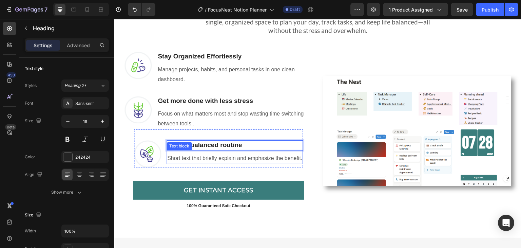
click at [205, 156] on p "Short text that briefly explain and emphasize the benefit." at bounding box center [234, 158] width 135 height 10
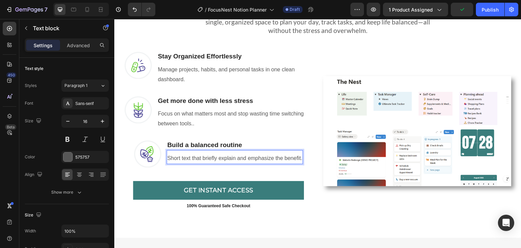
click at [298, 159] on p "Short text that briefly explain and emphasize the benefit." at bounding box center [234, 158] width 135 height 10
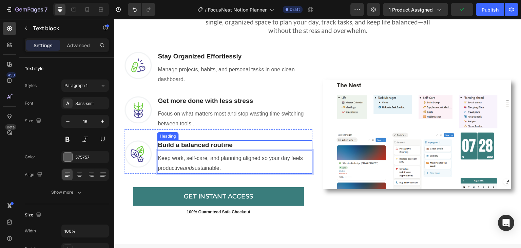
click at [165, 143] on p "Build a balanced routine" at bounding box center [235, 145] width 154 height 8
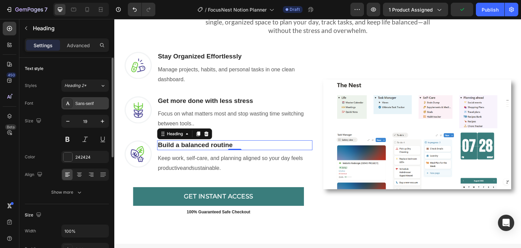
click at [85, 104] on div "Sans-serif" at bounding box center [91, 103] width 32 height 6
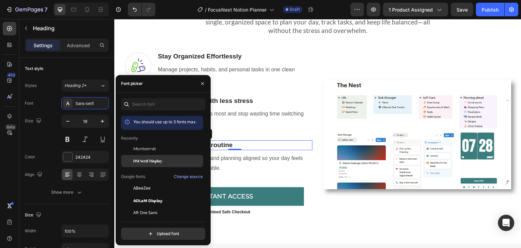
click at [143, 162] on span "DM Serif Display" at bounding box center [147, 161] width 29 height 6
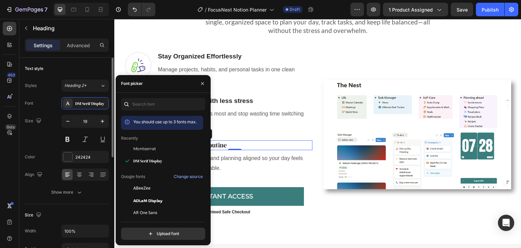
click at [97, 64] on div "Text style" at bounding box center [67, 68] width 84 height 11
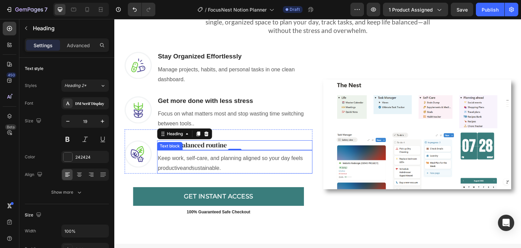
click at [166, 165] on p "Keep work, self-care, and planning aligned so your day feels productive and sus…" at bounding box center [235, 163] width 154 height 20
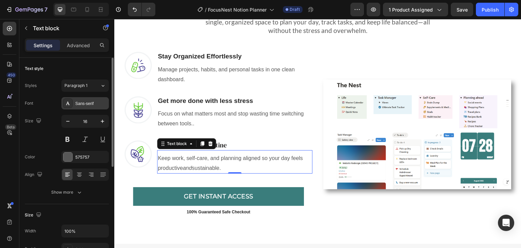
click at [95, 103] on div "Sans-serif" at bounding box center [91, 103] width 32 height 6
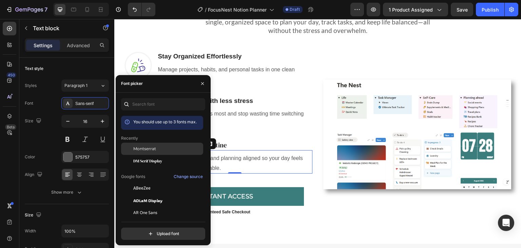
click at [146, 194] on div "Montserrat" at bounding box center [162, 200] width 82 height 12
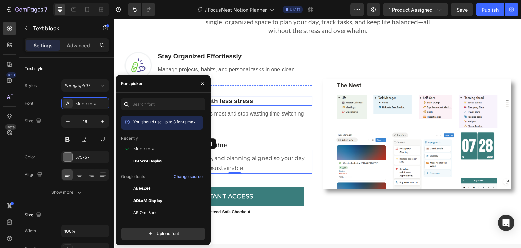
click at [242, 102] on p "Get more done with less stress" at bounding box center [235, 101] width 154 height 8
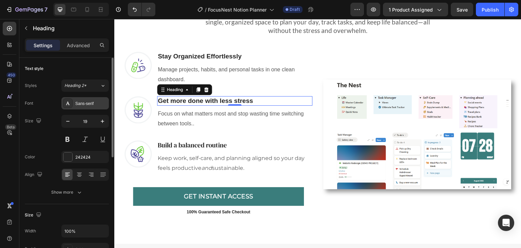
click at [90, 107] on div "Sans-serif" at bounding box center [85, 103] width 48 height 12
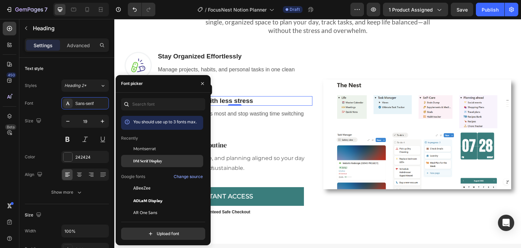
click at [143, 161] on span "DM Serif Display" at bounding box center [147, 161] width 29 height 6
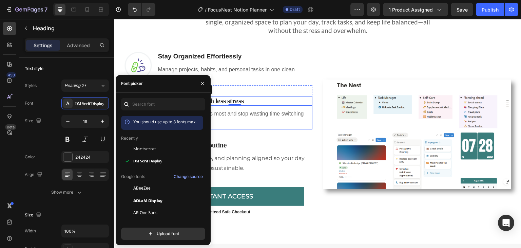
click at [244, 112] on p "Focus on what matters most and stop wasting time switching between tools.." at bounding box center [235, 119] width 154 height 20
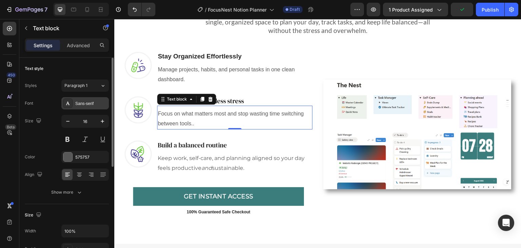
click at [91, 99] on div "Sans-serif" at bounding box center [85, 103] width 48 height 12
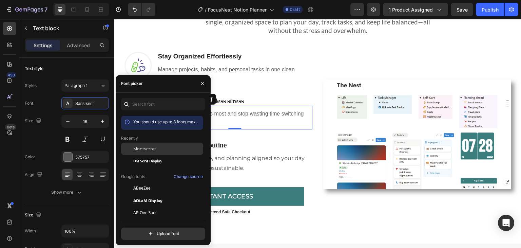
click at [149, 150] on span "Montserrat" at bounding box center [144, 149] width 23 height 6
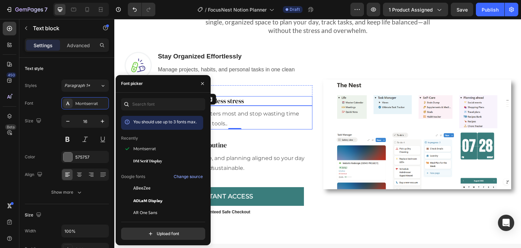
click at [238, 102] on p "Get more done with less stress" at bounding box center [235, 101] width 154 height 8
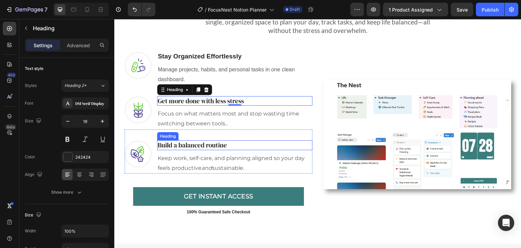
click at [197, 149] on h3 "Build a balanced routine" at bounding box center [234, 145] width 155 height 10
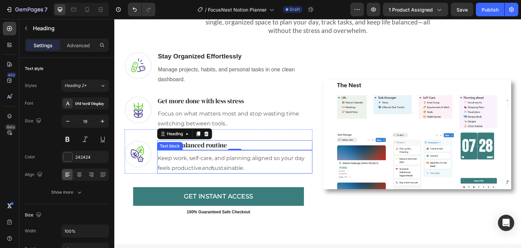
click at [195, 159] on p "Keep work, self-care, and planning aligned so your day feels productive and sus…" at bounding box center [235, 163] width 154 height 20
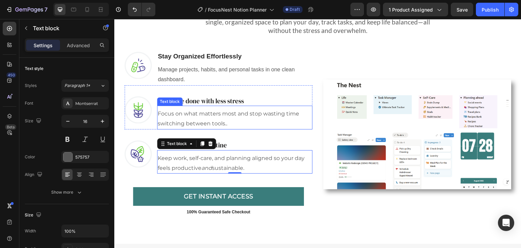
click at [181, 109] on p "Focus on what matters most and stop wasting time switching between tools.." at bounding box center [235, 119] width 154 height 20
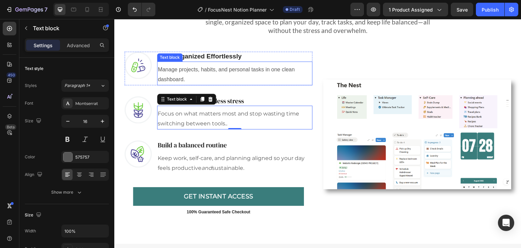
click at [174, 71] on p "Manage projects, habits, and personal tasks in one clean dashboard." at bounding box center [235, 75] width 154 height 20
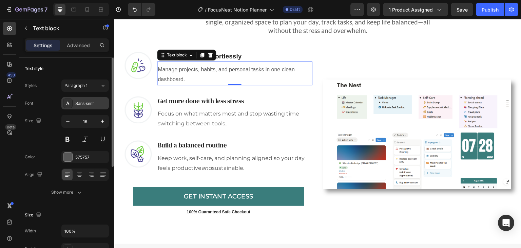
click at [83, 102] on div "Sans-serif" at bounding box center [91, 103] width 32 height 6
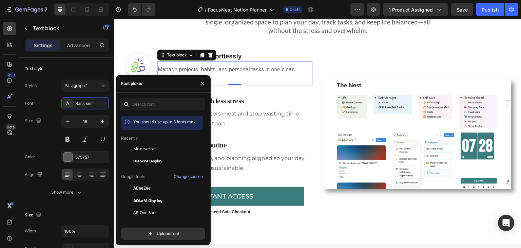
click at [147, 150] on span "Montserrat" at bounding box center [144, 149] width 23 height 6
click at [224, 54] on p "Stay Organized Effortlessly" at bounding box center [235, 56] width 154 height 8
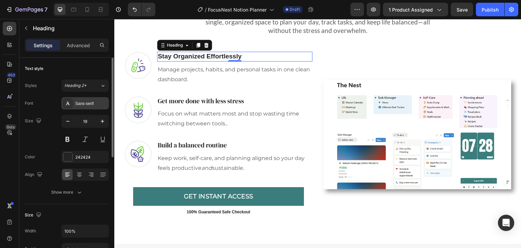
click at [86, 103] on div "Sans-serif" at bounding box center [91, 103] width 32 height 6
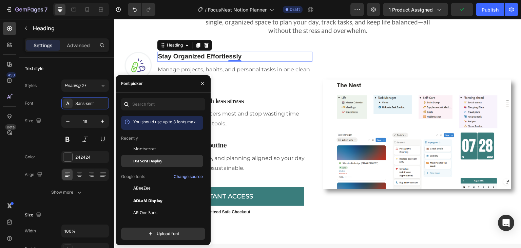
click at [144, 162] on span "DM Serif Display" at bounding box center [147, 161] width 29 height 6
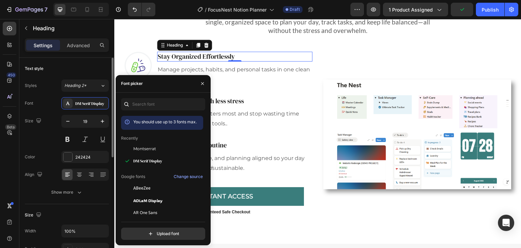
click at [98, 64] on div "Text style" at bounding box center [67, 68] width 84 height 11
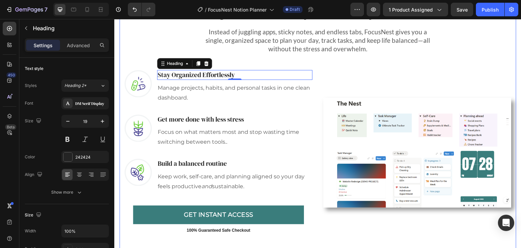
scroll to position [497, 0]
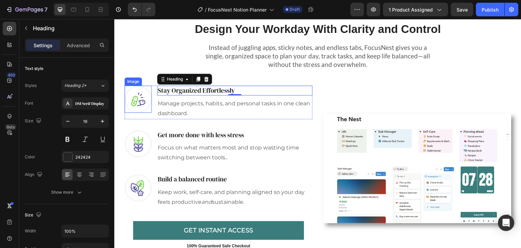
click at [136, 94] on img at bounding box center [138, 99] width 27 height 27
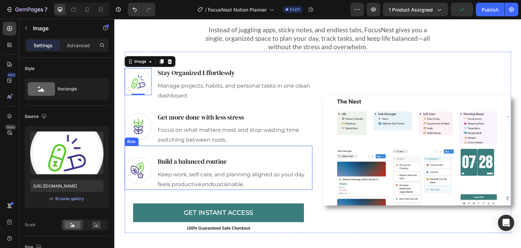
scroll to position [531, 0]
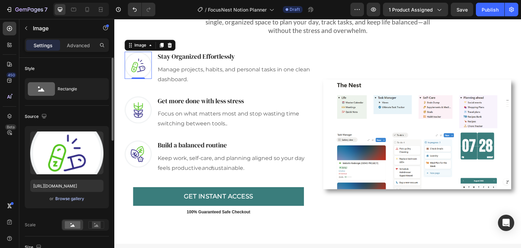
click at [67, 199] on div "Browse gallery" at bounding box center [69, 198] width 29 height 6
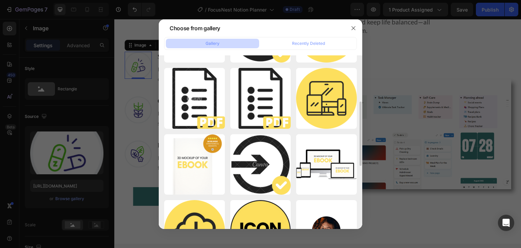
scroll to position [0, 0]
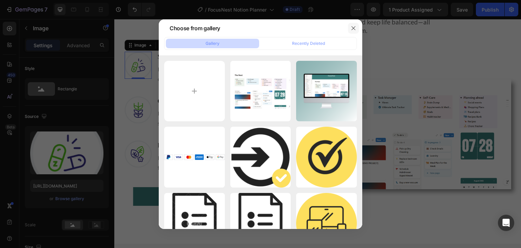
click at [354, 27] on icon "button" at bounding box center [354, 28] width 4 height 4
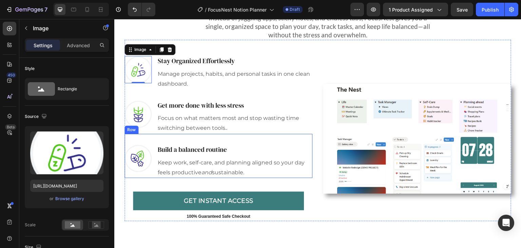
scroll to position [531, 0]
